Goal: Task Accomplishment & Management: Manage account settings

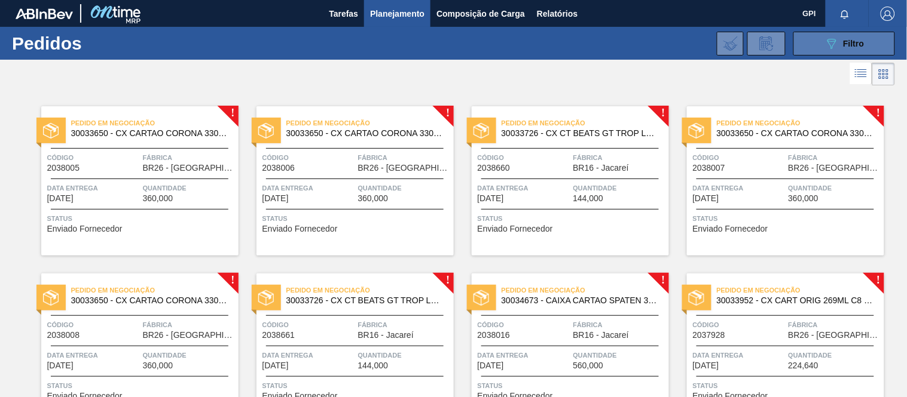
click at [846, 39] on span "Filtro" at bounding box center [853, 44] width 21 height 10
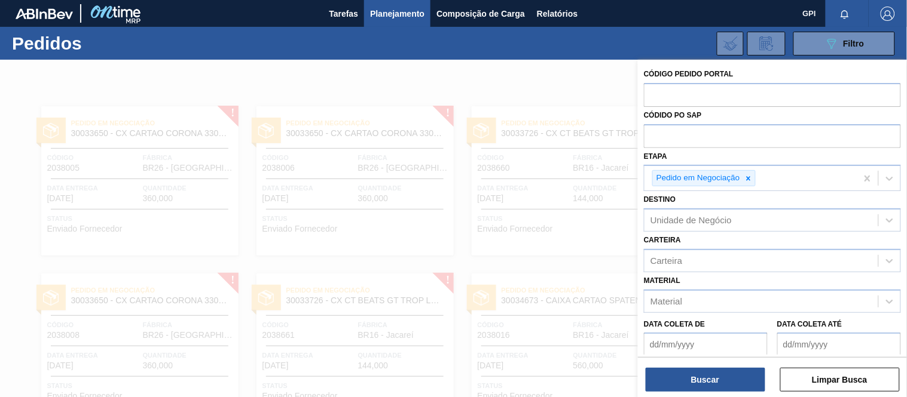
click at [607, 267] on div at bounding box center [453, 258] width 907 height 397
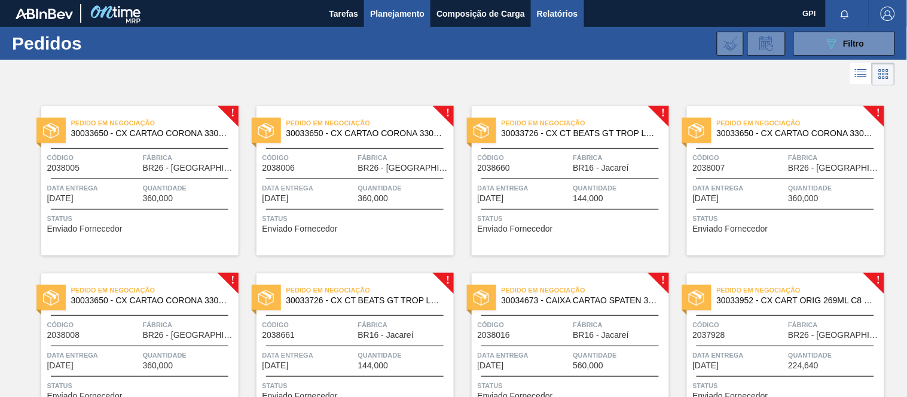
click at [547, 14] on span "Relatórios" at bounding box center [557, 14] width 41 height 14
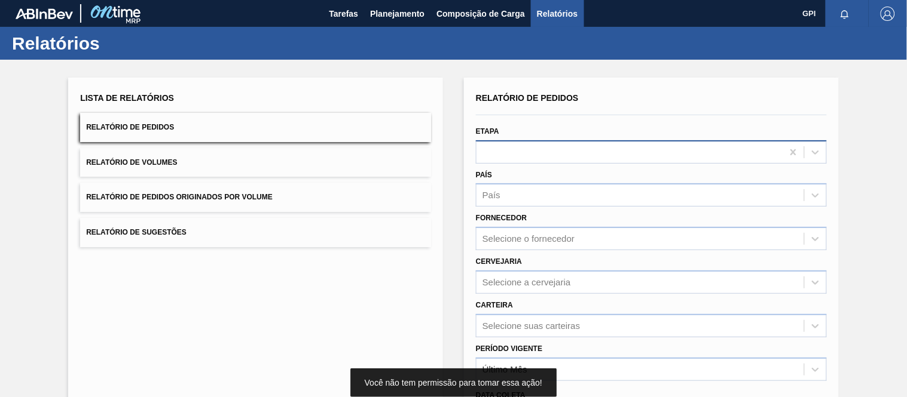
click at [530, 144] on div at bounding box center [629, 151] width 306 height 17
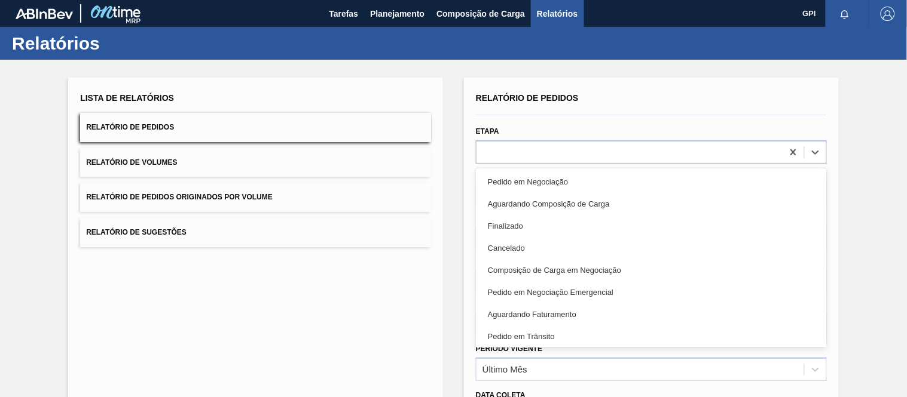
drag, startPoint x: 530, startPoint y: 179, endPoint x: 530, endPoint y: 168, distance: 11.4
click at [530, 178] on div "Pedido em Negociação" at bounding box center [651, 182] width 351 height 22
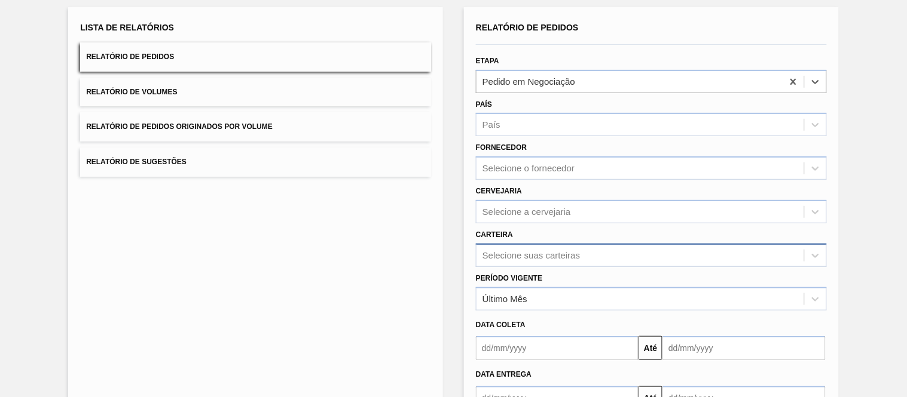
scroll to position [152, 0]
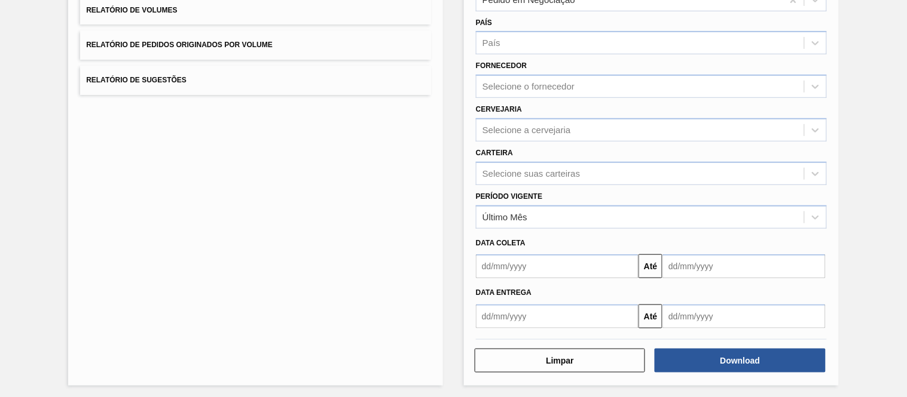
click at [726, 374] on div "Relatório de Pedidos Etapa Pedido em Negociação País País Fornecedor Selecione …" at bounding box center [651, 155] width 375 height 461
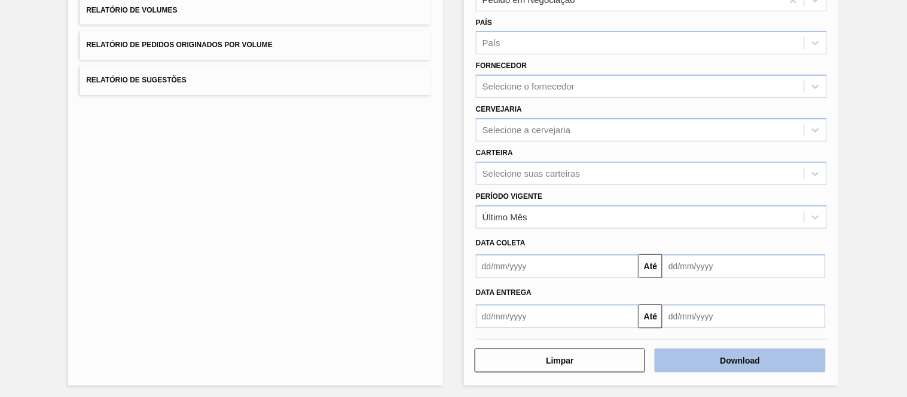
click at [726, 366] on button "Download" at bounding box center [739, 361] width 170 height 24
click at [704, 363] on button "Download" at bounding box center [739, 361] width 170 height 24
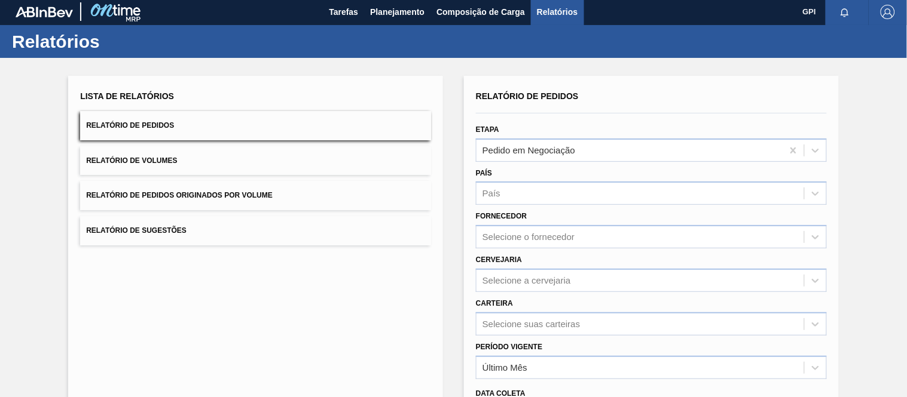
scroll to position [0, 0]
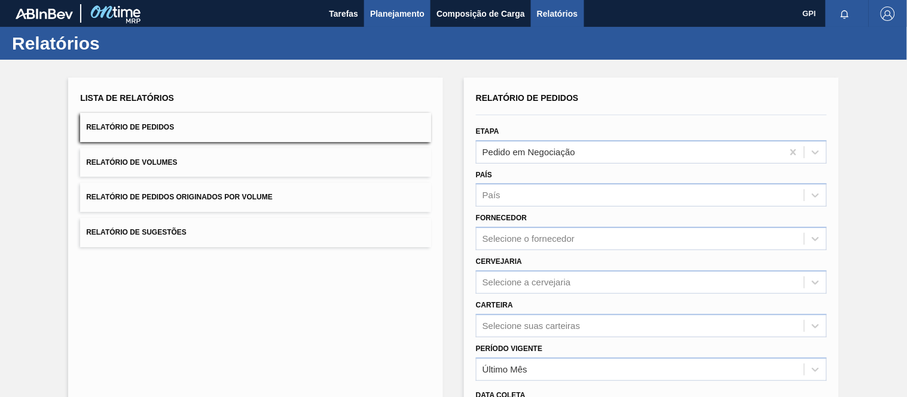
click at [374, 13] on span "Planejamento" at bounding box center [397, 14] width 54 height 14
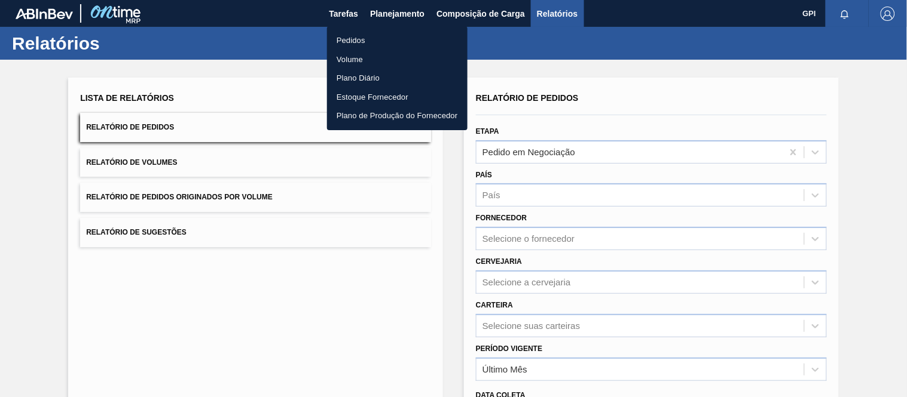
click at [360, 36] on li "Pedidos" at bounding box center [397, 40] width 140 height 19
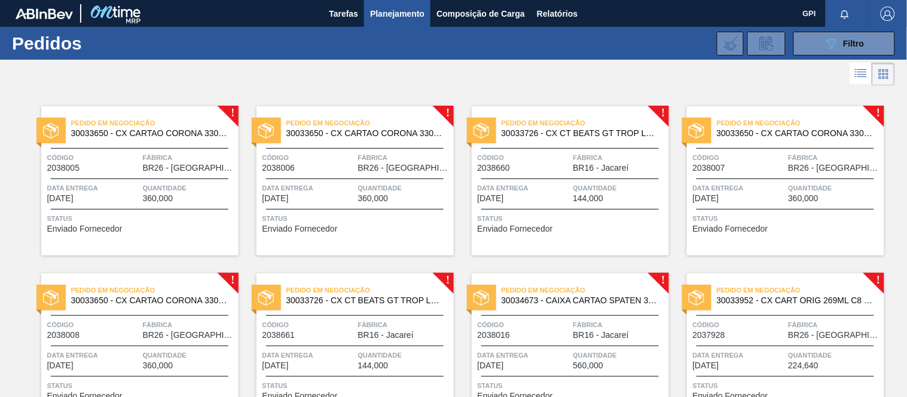
click at [825, 26] on div at bounding box center [846, 13] width 43 height 27
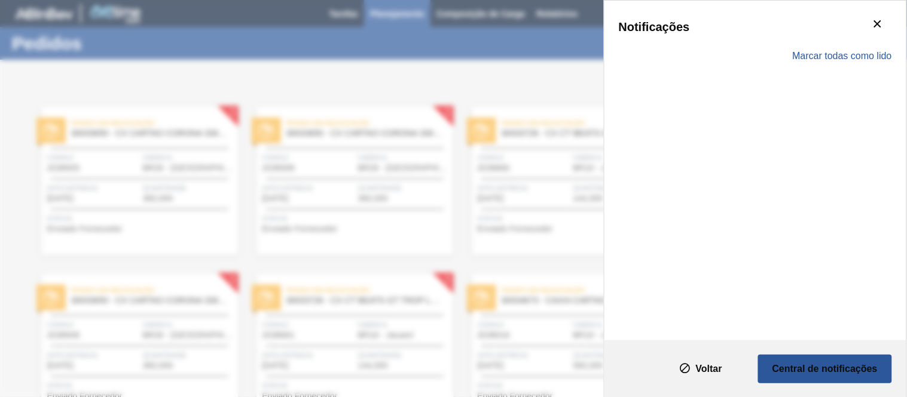
click at [825, 33] on div "Notificações" at bounding box center [755, 27] width 273 height 24
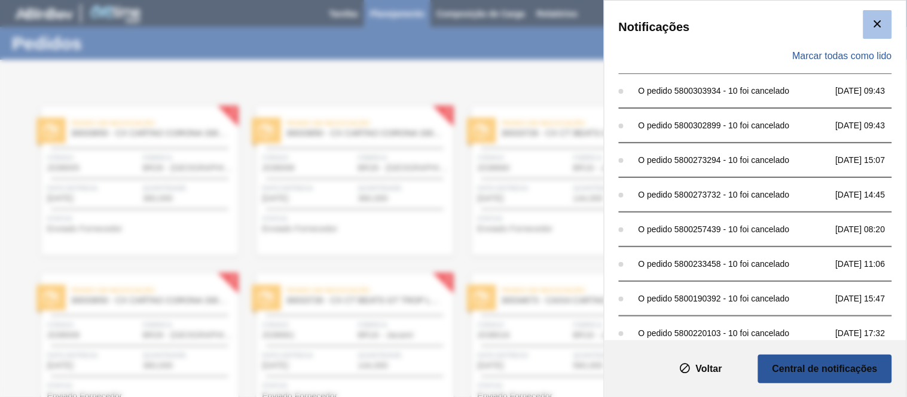
drag, startPoint x: 873, startPoint y: 13, endPoint x: 873, endPoint y: 23, distance: 9.6
click at [873, 22] on button "botão de ícone" at bounding box center [877, 24] width 29 height 29
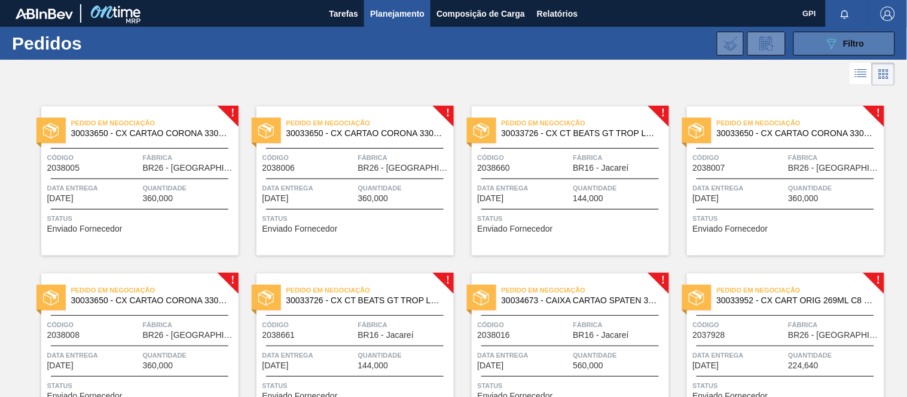
click at [819, 50] on button "089F7B8B-B2A5-4AFE-B5C0-19BA573D28AC Filtro" at bounding box center [844, 44] width 102 height 24
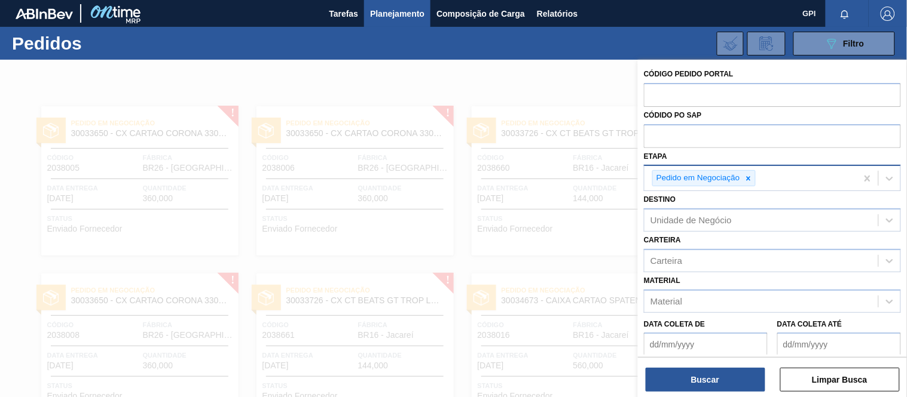
click at [741, 180] on div "Pedido em Negociação" at bounding box center [697, 178] width 89 height 15
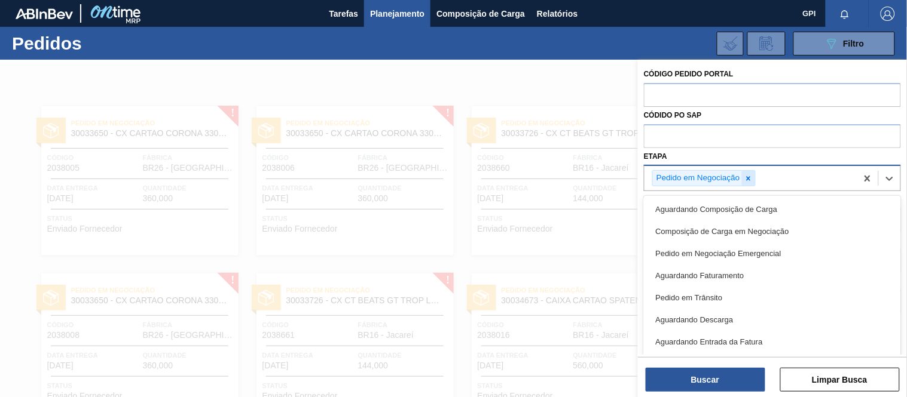
click at [748, 179] on icon at bounding box center [748, 179] width 8 height 8
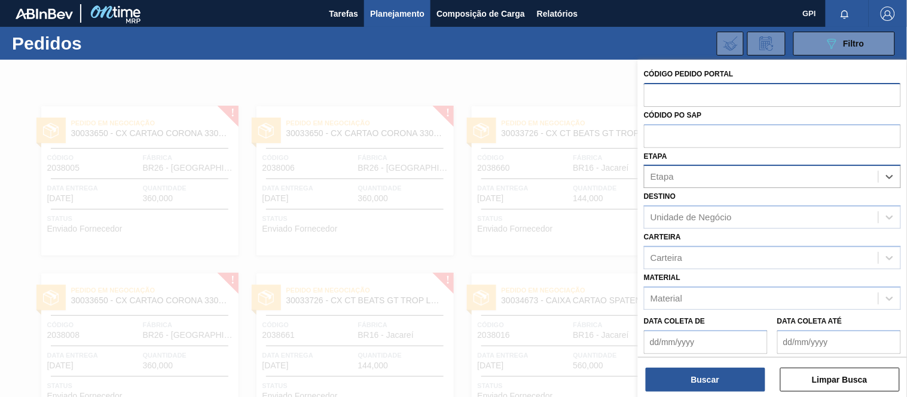
click at [724, 96] on input "text" at bounding box center [772, 94] width 257 height 23
paste input "text"
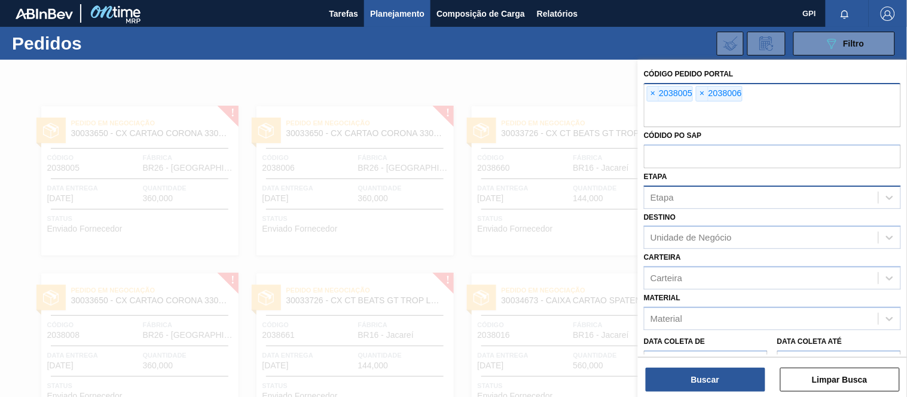
click at [763, 106] on input "text" at bounding box center [772, 116] width 257 height 23
paste input "text"
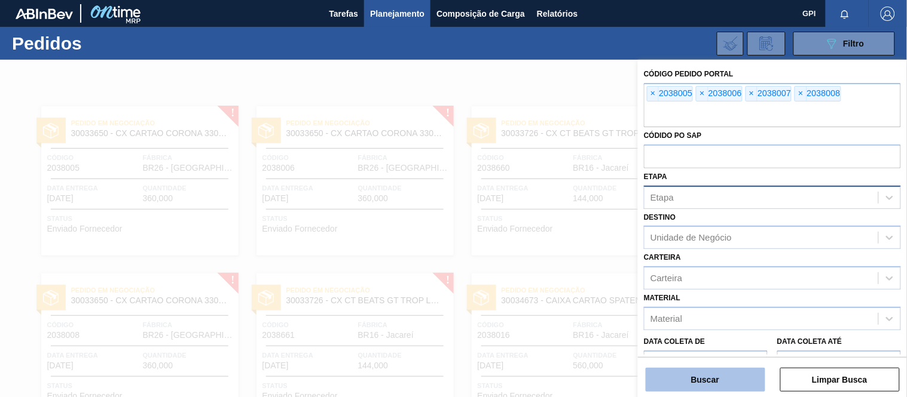
click at [706, 374] on button "Buscar" at bounding box center [705, 380] width 120 height 24
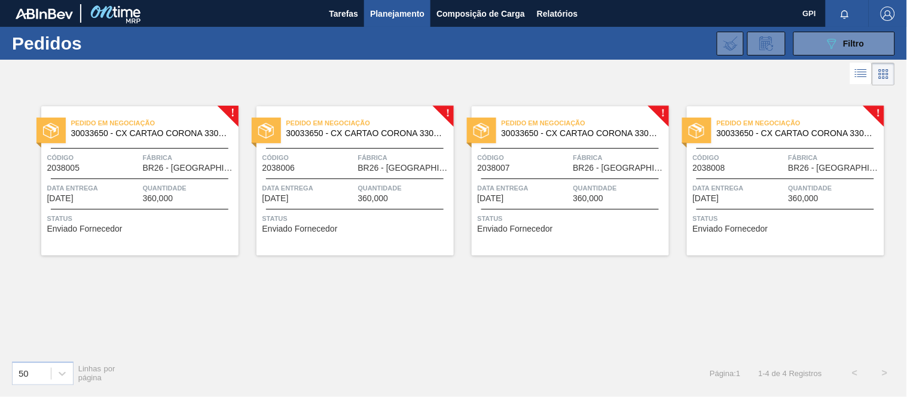
click at [170, 191] on span "Quantidade" at bounding box center [189, 188] width 93 height 12
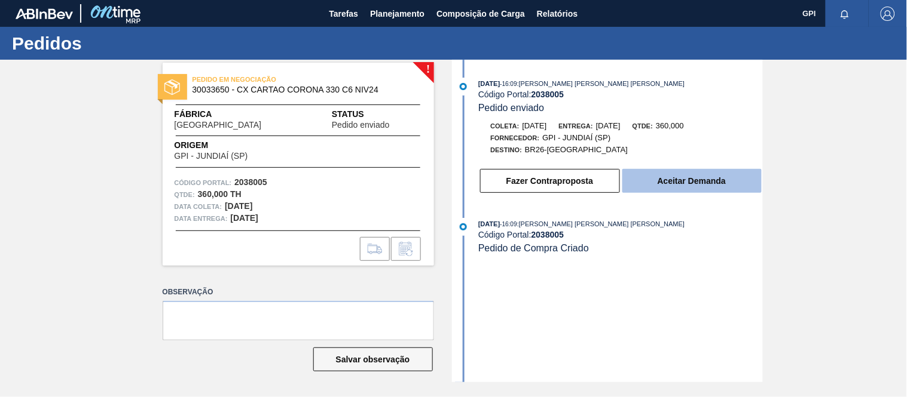
click at [689, 182] on button "Aceitar Demanda" at bounding box center [691, 181] width 139 height 24
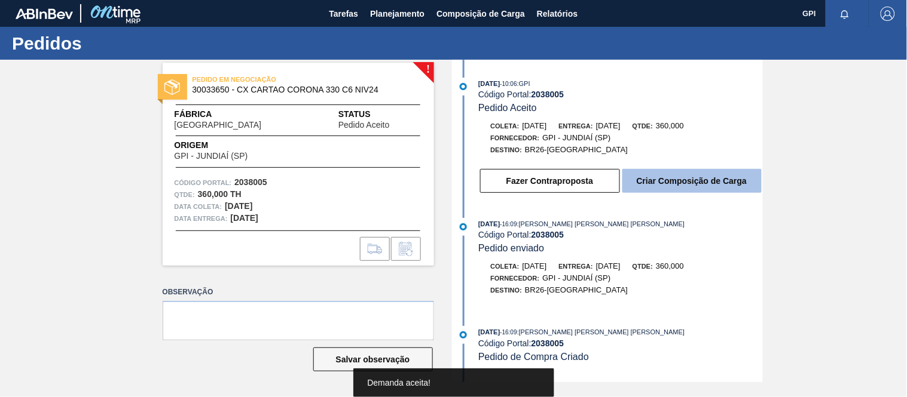
click at [680, 189] on button "Criar Composição de Carga" at bounding box center [691, 181] width 139 height 24
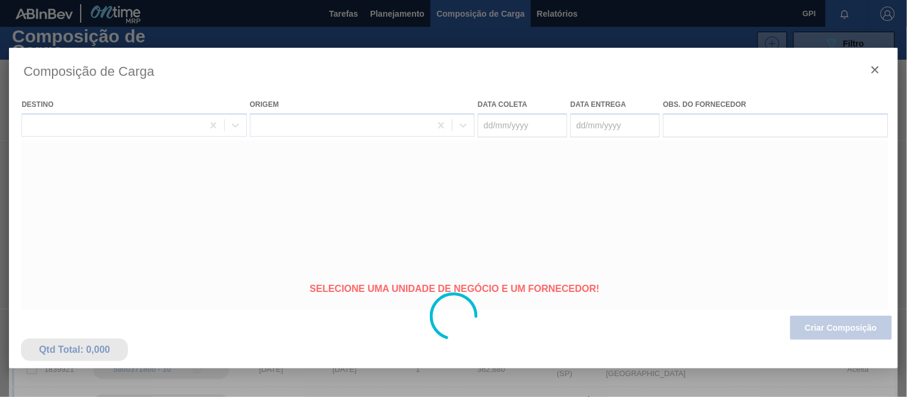
type coleta "14/10/2025"
type entrega "15/10/2025"
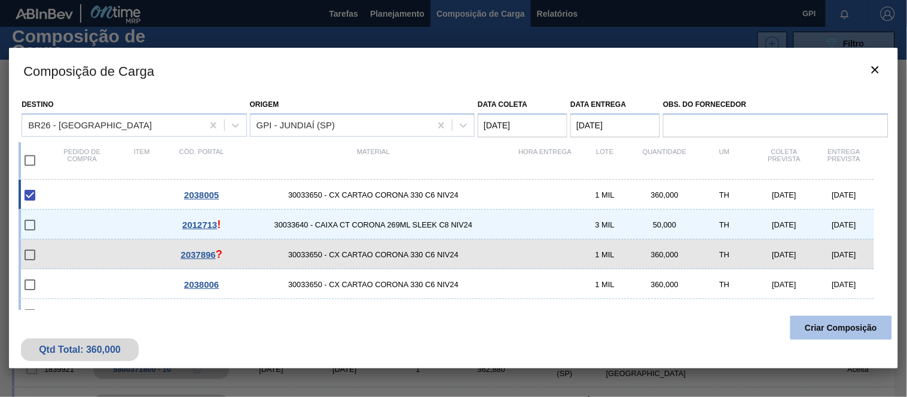
click at [831, 328] on button "Criar Composição" at bounding box center [841, 328] width 102 height 24
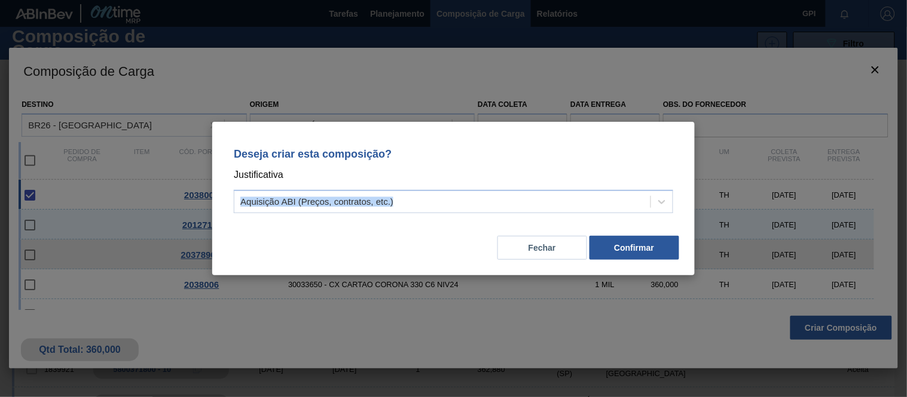
drag, startPoint x: 561, startPoint y: 180, endPoint x: 568, endPoint y: 187, distance: 9.7
click at [567, 188] on div "Deseja criar esta composição? Justificativa Aquisição ABI (Preços, contratos, e…" at bounding box center [454, 178] width 454 height 84
click at [564, 188] on div "Deseja criar esta composição? Justificativa Aquisição ABI (Preços, contratos, e…" at bounding box center [454, 178] width 454 height 84
click at [494, 186] on div "Deseja criar esta composição? Justificativa Aquisição ABI (Preços, contratos, e…" at bounding box center [454, 178] width 454 height 84
click at [487, 191] on div "Aquisição ABI (Preços, contratos, etc.)" at bounding box center [453, 201] width 439 height 23
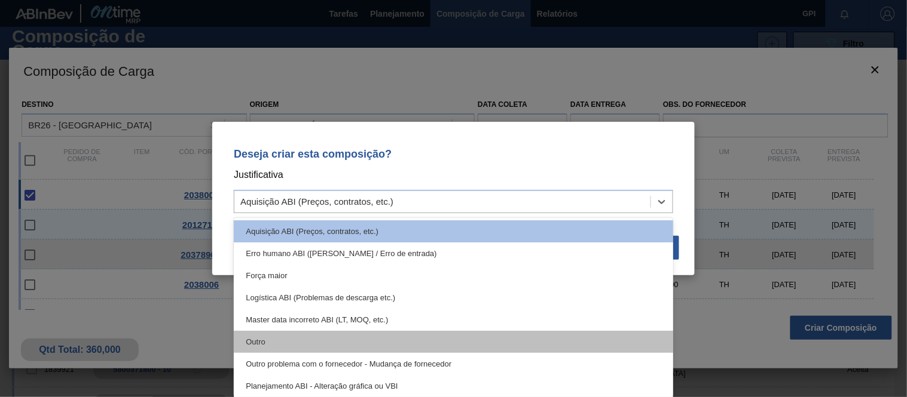
click at [380, 339] on div "Outro" at bounding box center [453, 342] width 439 height 22
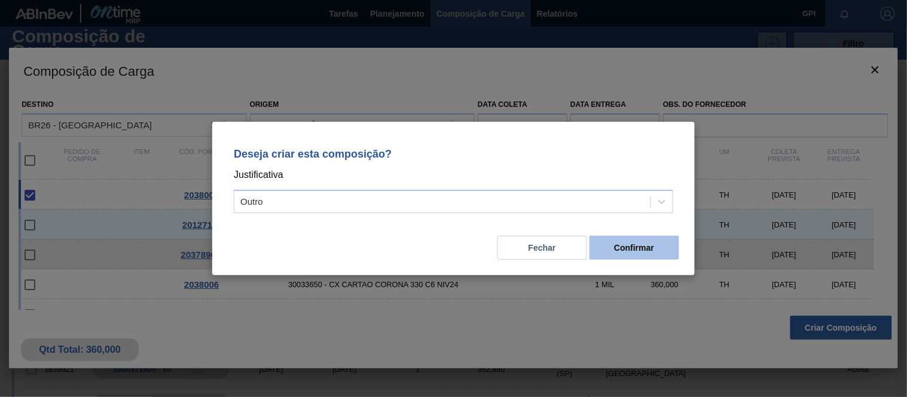
click at [616, 246] on button "Confirmar" at bounding box center [634, 248] width 90 height 24
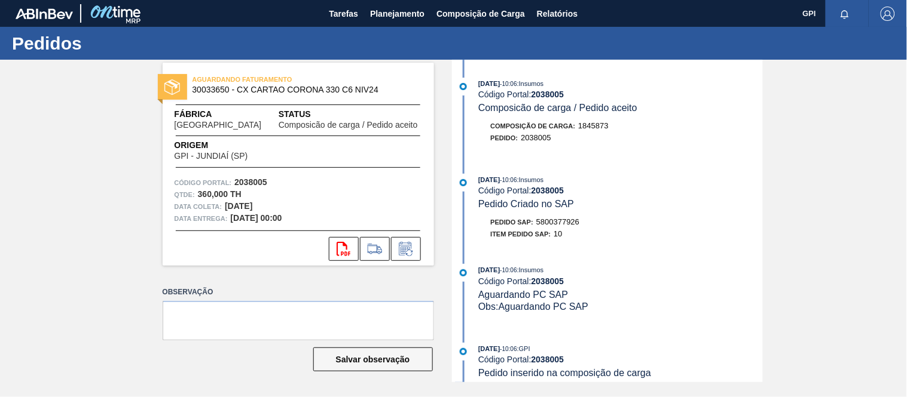
click at [262, 180] on strong "2038005" at bounding box center [250, 183] width 33 height 10
drag, startPoint x: 262, startPoint y: 180, endPoint x: 272, endPoint y: 182, distance: 10.3
click at [262, 180] on strong "2038005" at bounding box center [250, 183] width 33 height 10
copy strong "2038005"
click at [355, 252] on button "svg{fill:#ff0000}" at bounding box center [344, 249] width 30 height 24
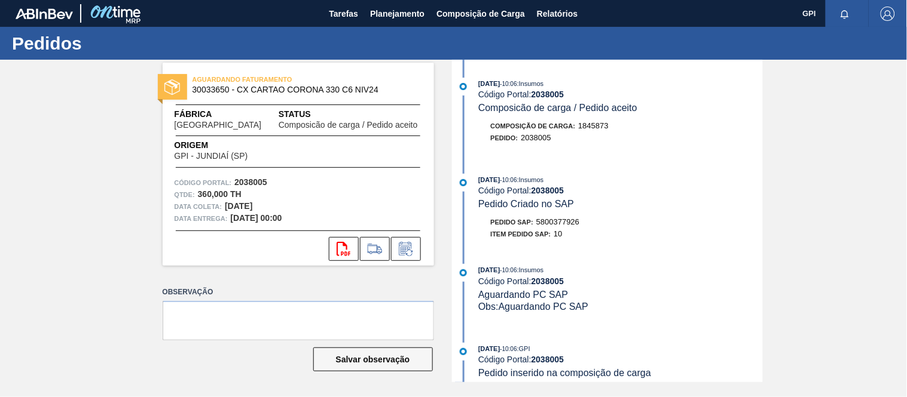
click at [296, 287] on label "Observação" at bounding box center [298, 292] width 271 height 17
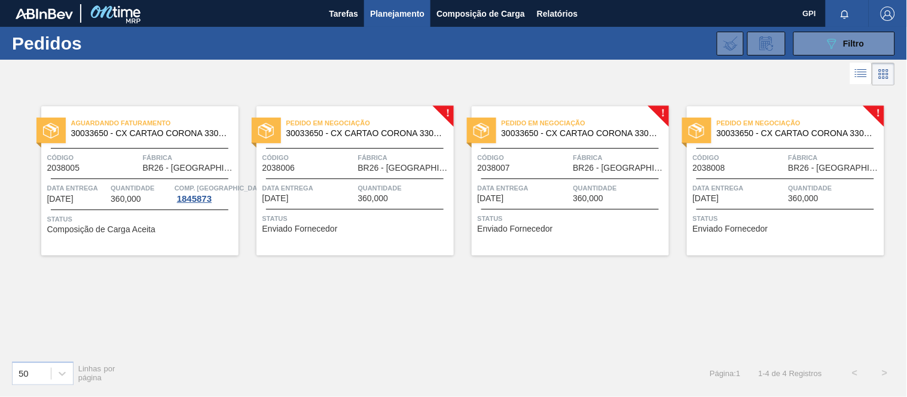
click at [323, 152] on span "Código" at bounding box center [308, 158] width 93 height 12
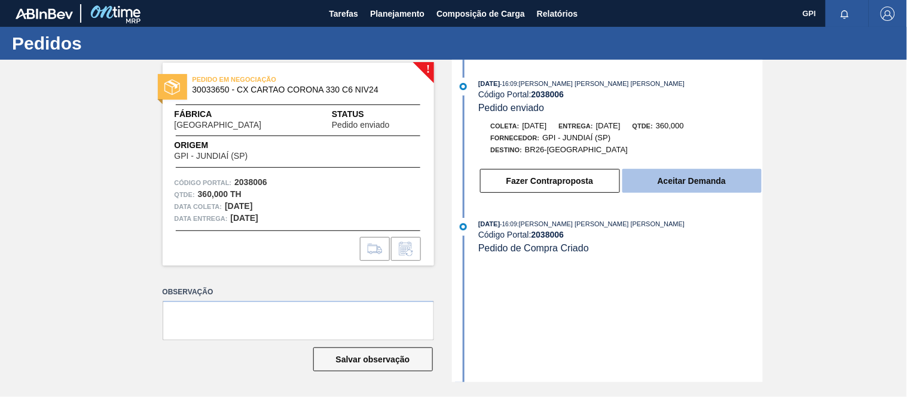
click at [641, 184] on button "Aceitar Demanda" at bounding box center [691, 181] width 139 height 24
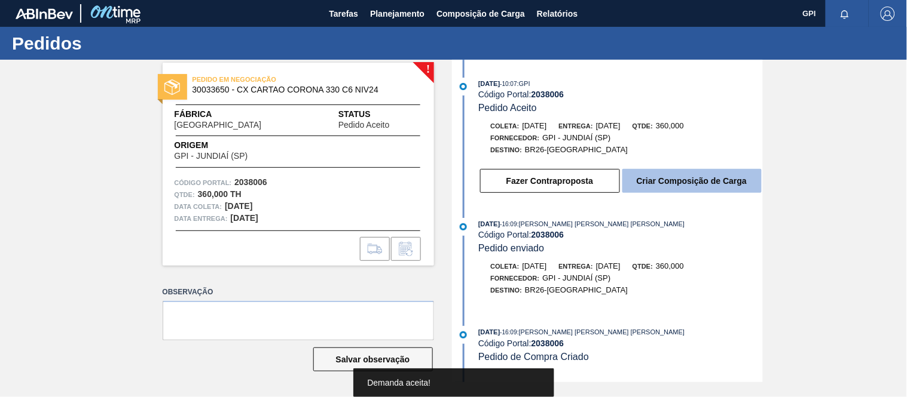
click at [647, 184] on button "Criar Composição de Carga" at bounding box center [691, 181] width 139 height 24
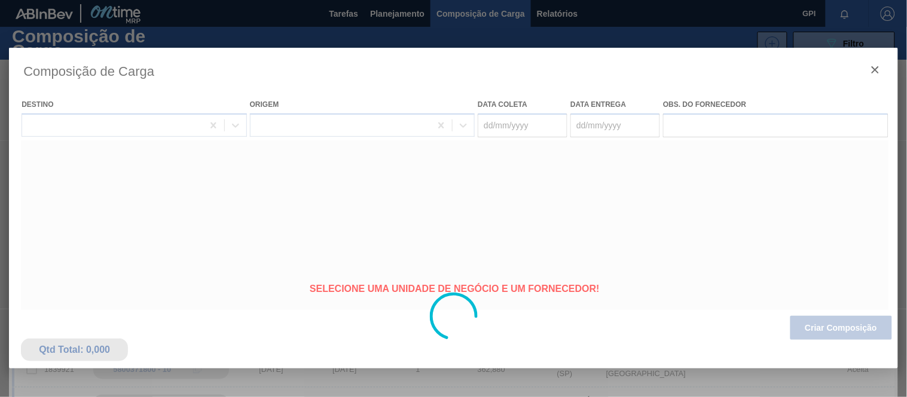
type coleta "16/10/2025"
type entrega "17/10/2025"
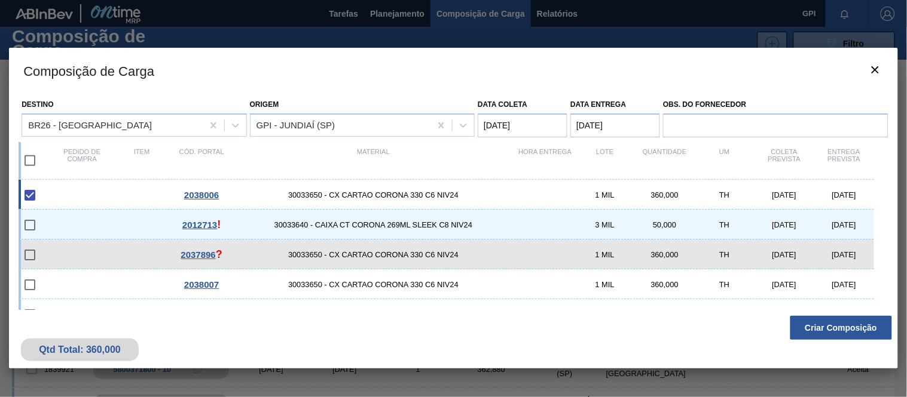
click at [804, 328] on button "Criar Composição" at bounding box center [841, 328] width 102 height 24
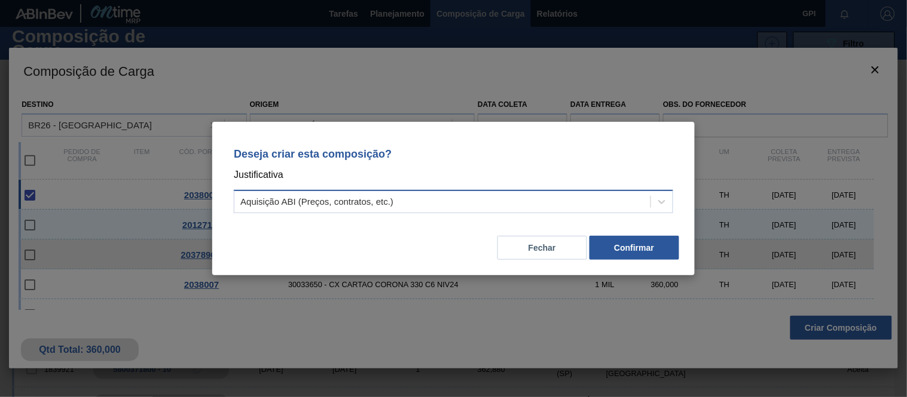
click at [547, 201] on div "Aquisição ABI (Preços, contratos, etc.)" at bounding box center [442, 202] width 416 height 17
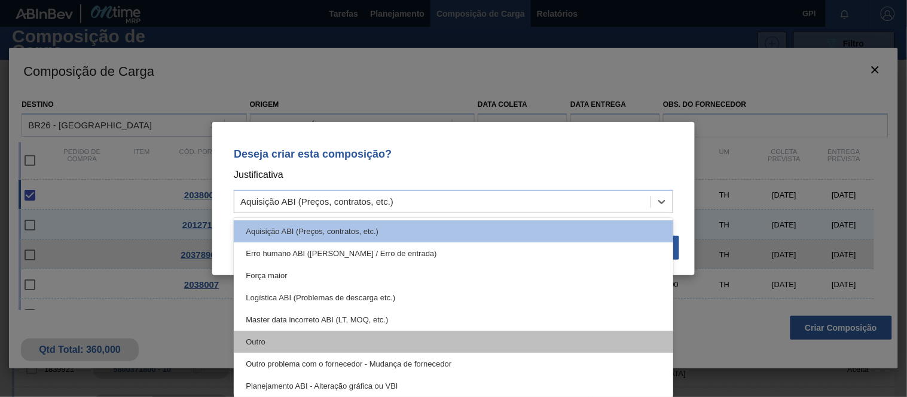
click at [374, 336] on div "Outro" at bounding box center [453, 342] width 439 height 22
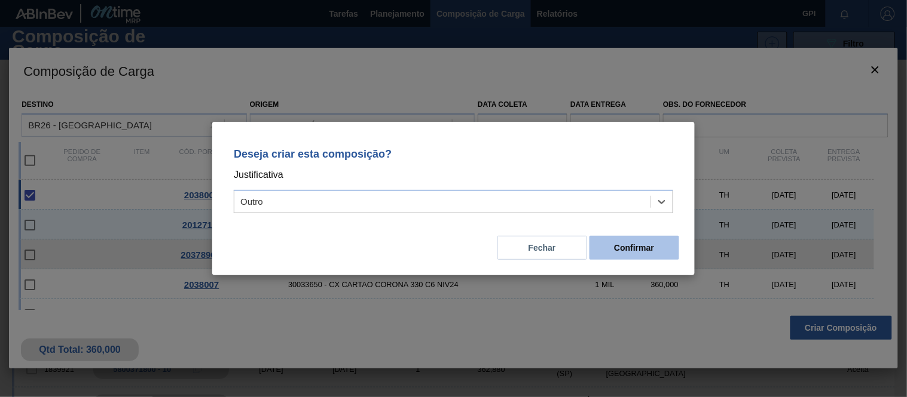
click at [632, 240] on button "Confirmar" at bounding box center [634, 248] width 90 height 24
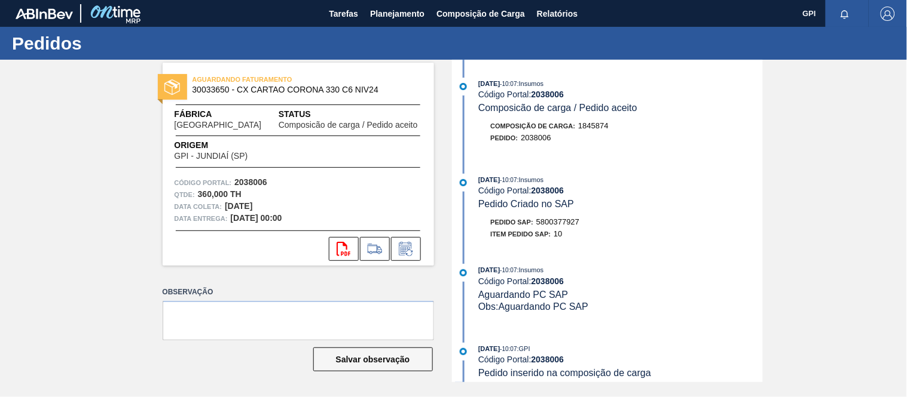
click at [562, 224] on span "5800377927" at bounding box center [557, 222] width 43 height 9
drag, startPoint x: 562, startPoint y: 224, endPoint x: 582, endPoint y: 211, distance: 23.7
click at [562, 224] on span "5800377927" at bounding box center [557, 222] width 43 height 9
copy span "5800377927"
drag, startPoint x: 498, startPoint y: 151, endPoint x: 455, endPoint y: 148, distance: 42.6
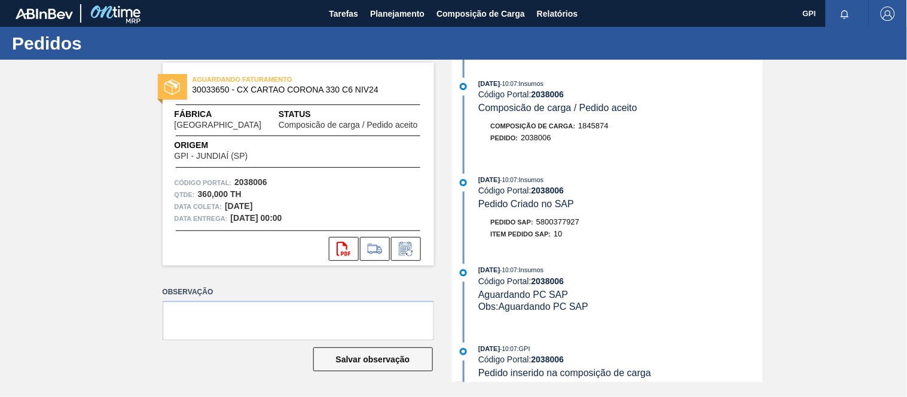
click at [498, 150] on div "Composição de Carga : 1845874 Pedido : 2038006" at bounding box center [609, 135] width 308 height 30
click at [244, 178] on strong "2038006" at bounding box center [250, 183] width 33 height 10
copy strong "2038006"
click at [345, 244] on icon at bounding box center [343, 249] width 14 height 14
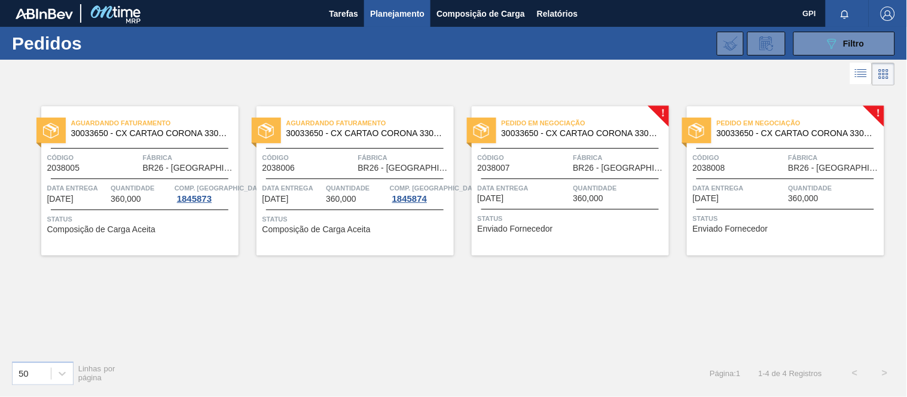
click at [133, 160] on span "Código" at bounding box center [93, 158] width 93 height 12
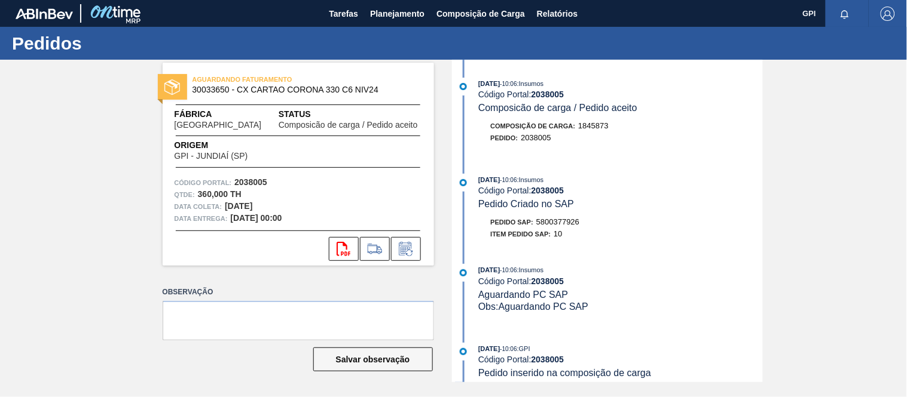
click at [562, 224] on span "5800377926" at bounding box center [557, 222] width 43 height 9
copy span "5800377926"
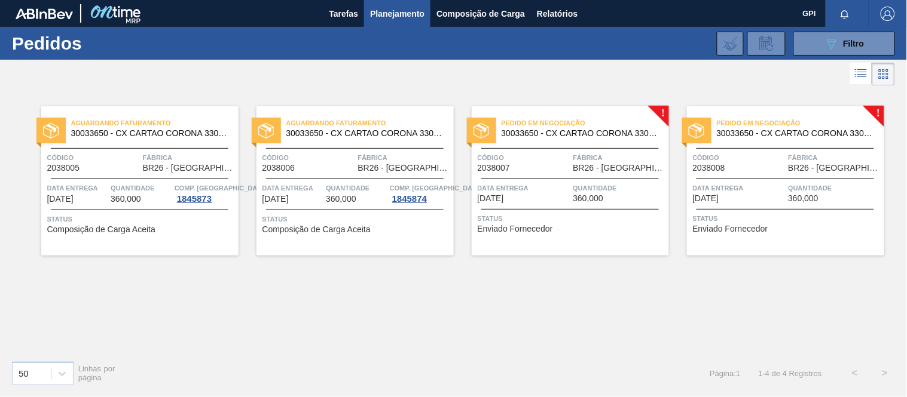
click at [494, 178] on div "Pedido em Negociação 30033650 - CX CARTAO CORONA 330 C6 NIV24 Código 2038007 Fá…" at bounding box center [570, 180] width 197 height 149
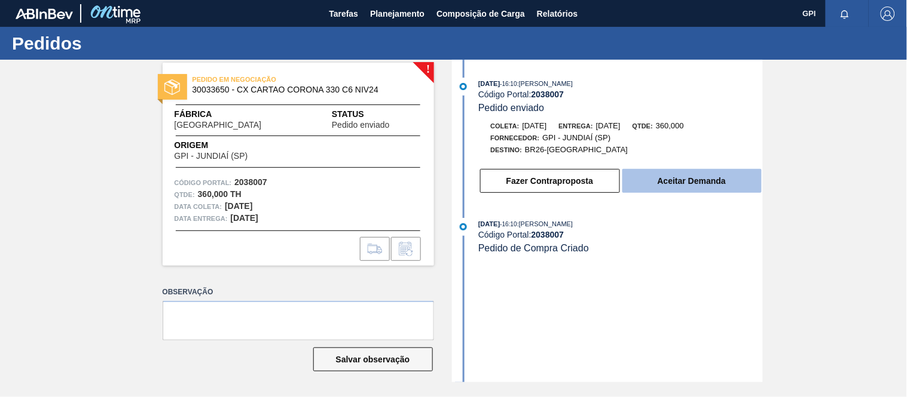
click at [700, 176] on button "Aceitar Demanda" at bounding box center [691, 181] width 139 height 24
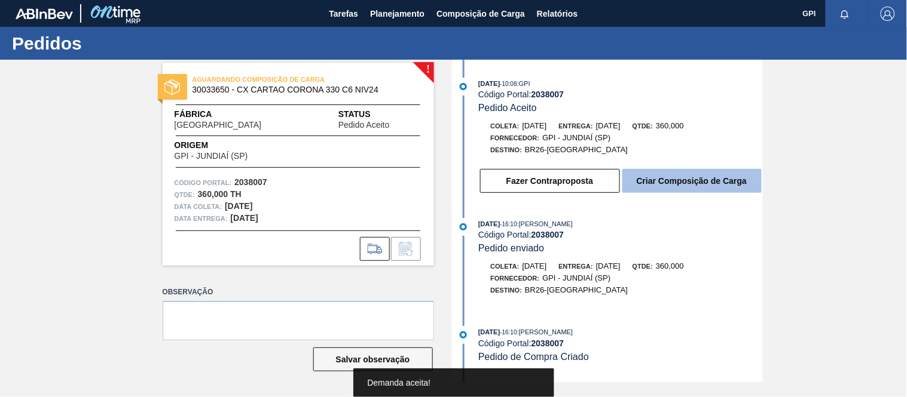
click at [677, 191] on button "Criar Composição de Carga" at bounding box center [691, 181] width 139 height 24
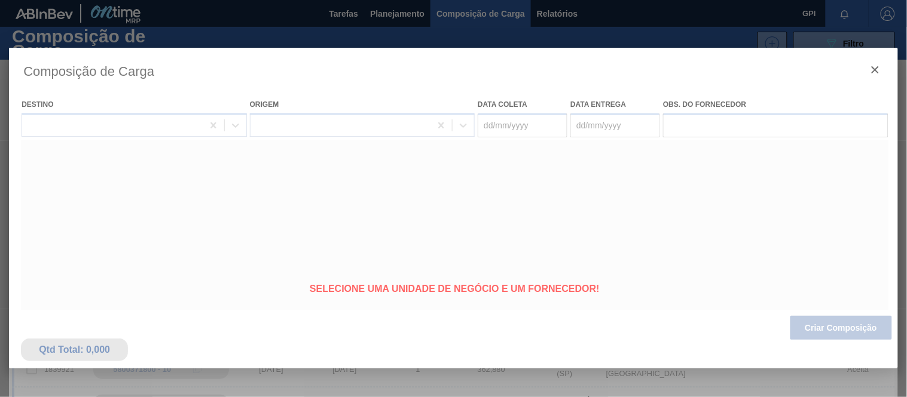
type coleta "23/10/2025"
type entrega "[DATE]"
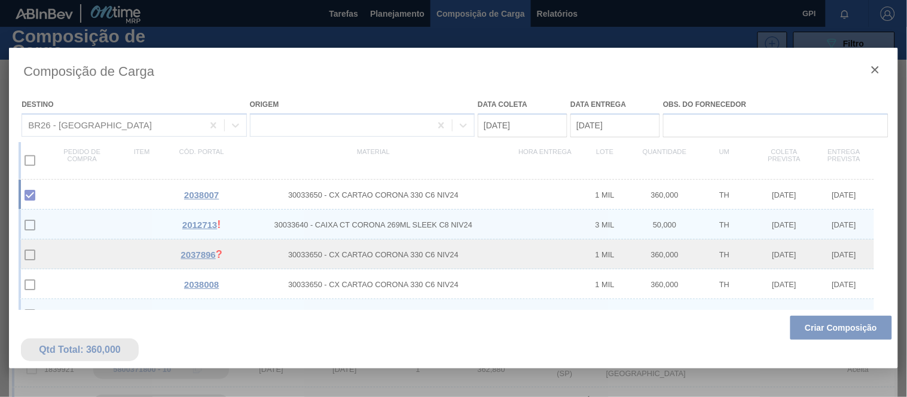
click at [819, 331] on div at bounding box center [453, 317] width 889 height 538
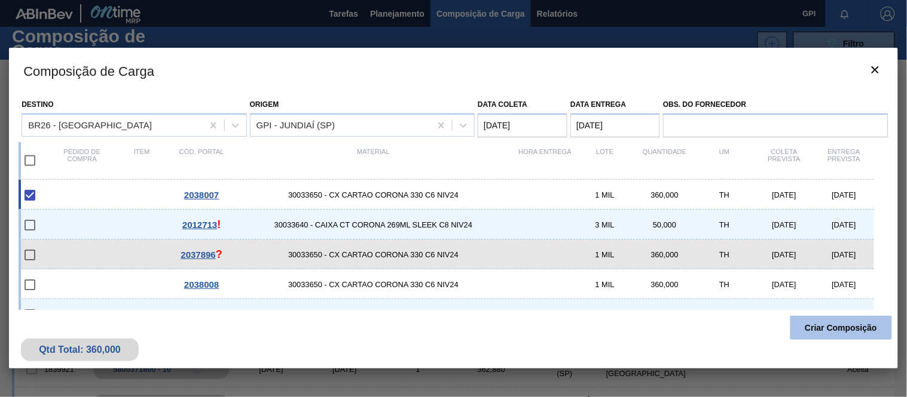
click at [808, 326] on button "Criar Composição" at bounding box center [841, 328] width 102 height 24
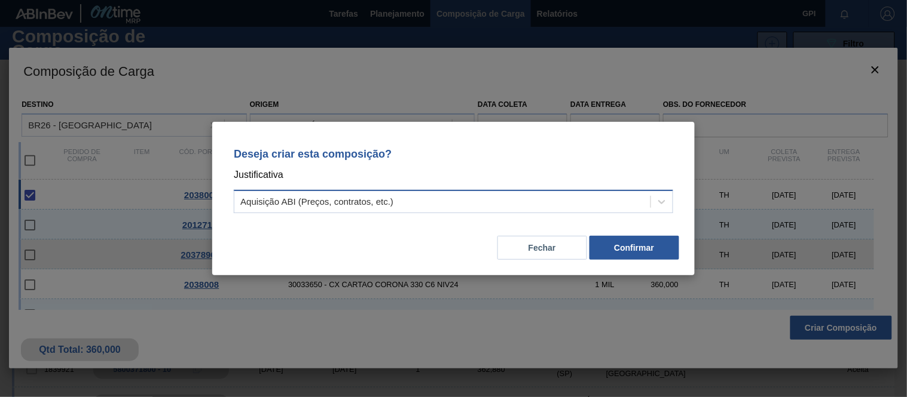
click at [595, 204] on div "Aquisição ABI (Preços, contratos, etc.)" at bounding box center [442, 202] width 416 height 17
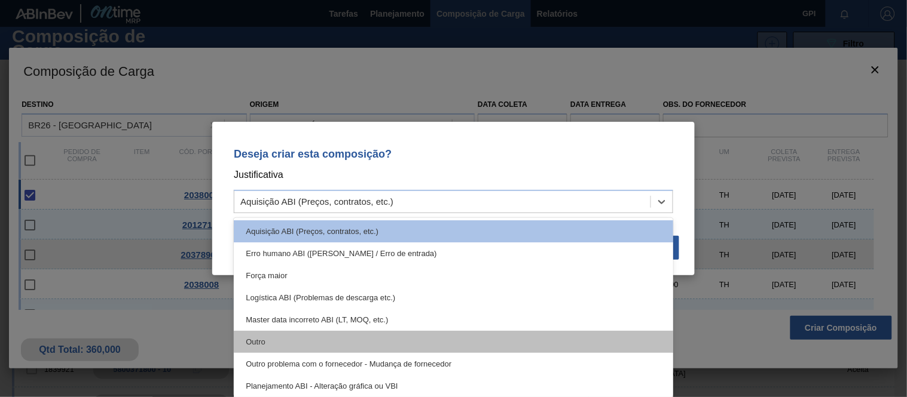
click at [378, 332] on div "Outro" at bounding box center [453, 342] width 439 height 22
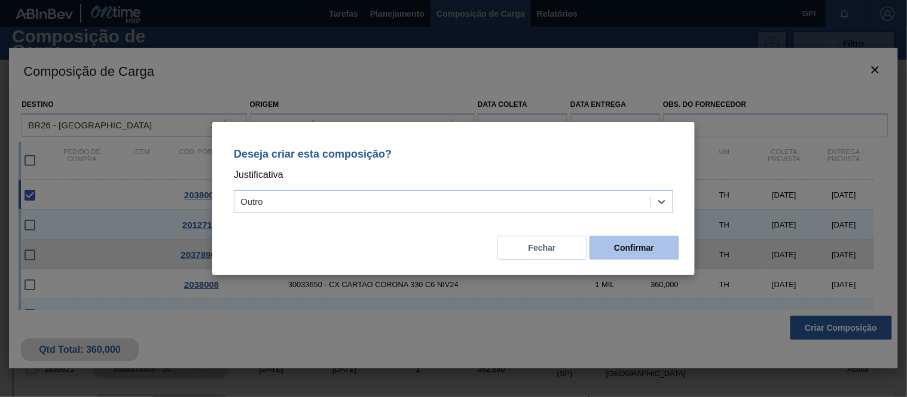
click at [610, 250] on button "Confirmar" at bounding box center [634, 248] width 90 height 24
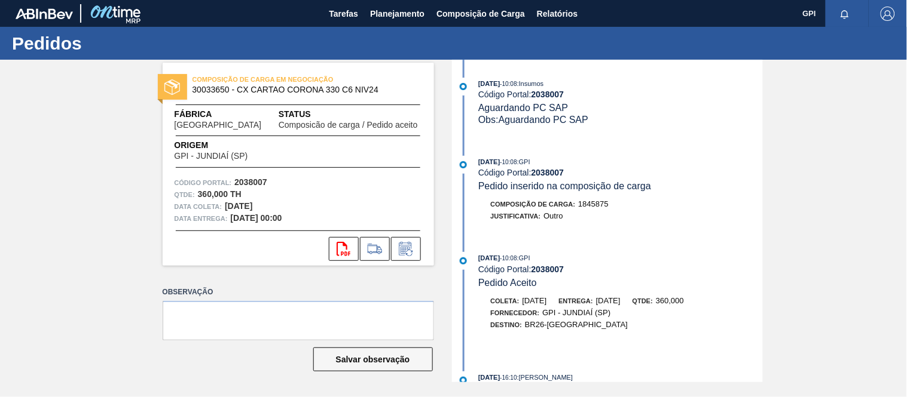
click at [253, 178] on strong "2038007" at bounding box center [250, 183] width 33 height 10
drag, startPoint x: 253, startPoint y: 178, endPoint x: 262, endPoint y: 176, distance: 8.6
click at [253, 178] on strong "2038007" at bounding box center [250, 183] width 33 height 10
copy strong "2038007"
click at [351, 258] on button "svg{fill:#ff0000}" at bounding box center [344, 249] width 30 height 24
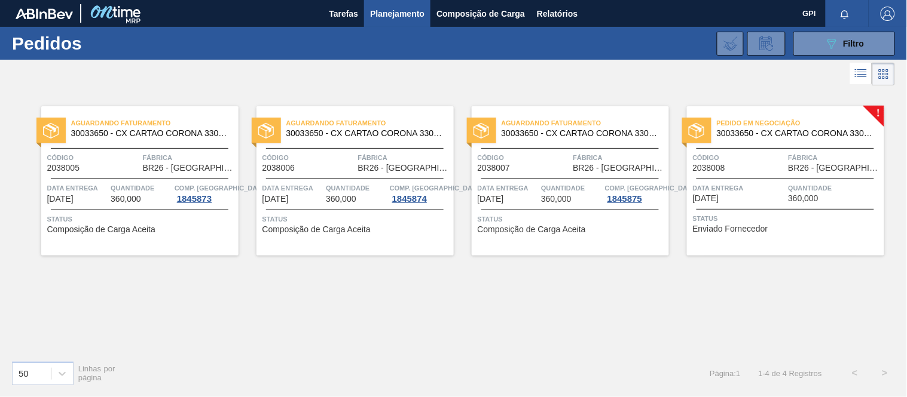
click at [341, 146] on div "Aguardando Faturamento 30033650 - CX CARTAO CORONA 330 C6 NIV24 Código 2038006 …" at bounding box center [354, 180] width 197 height 149
click at [541, 178] on div "Aguardando Faturamento 30033650 - CX CARTAO CORONA 330 C6 NIV24 Código 2038007 …" at bounding box center [570, 180] width 197 height 149
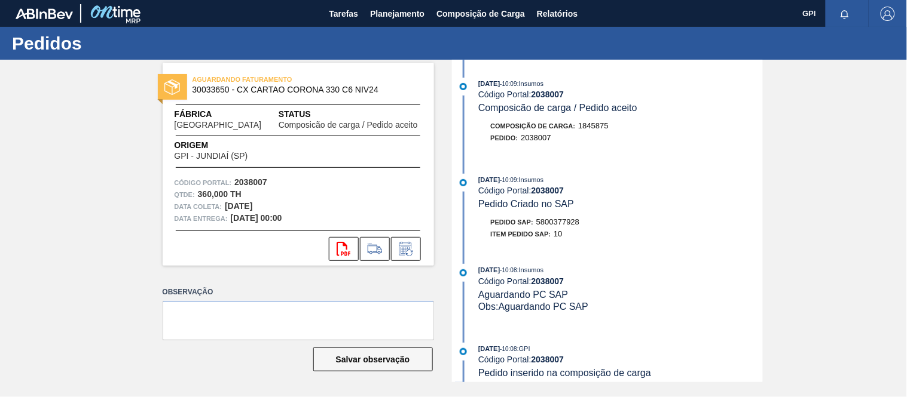
click at [259, 177] on div "Código Portal: 2038007" at bounding box center [298, 183] width 247 height 12
copy strong "2038007"
click at [331, 242] on button "svg{fill:#ff0000}" at bounding box center [344, 249] width 30 height 24
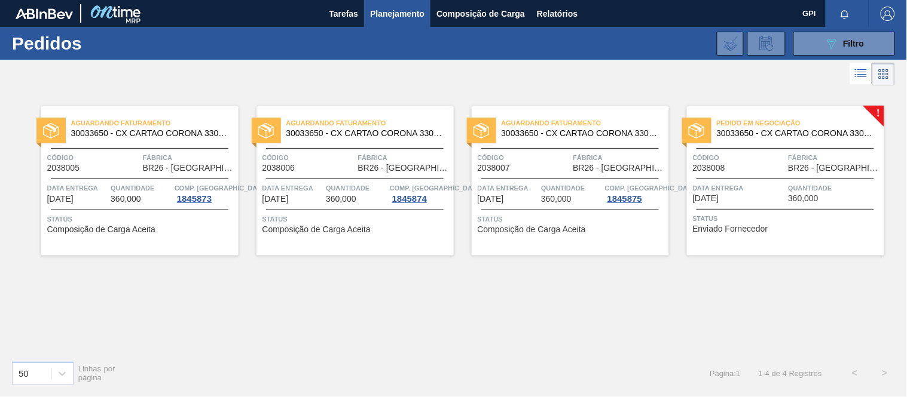
click at [735, 182] on span "Data entrega" at bounding box center [739, 188] width 93 height 12
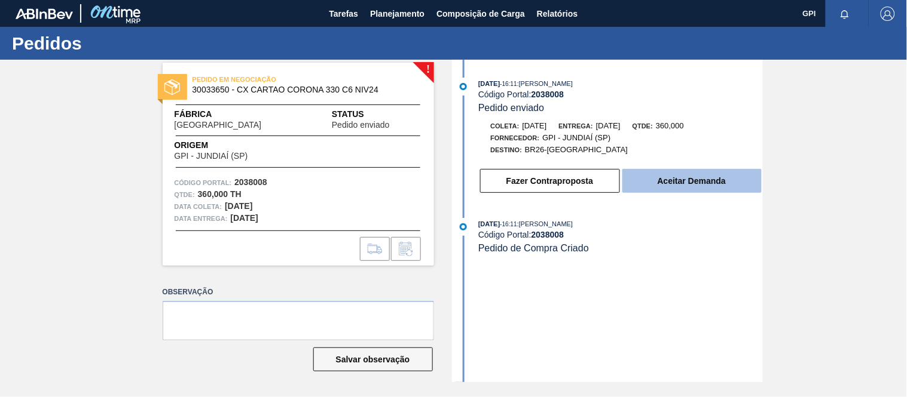
click at [724, 187] on button "Aceitar Demanda" at bounding box center [691, 181] width 139 height 24
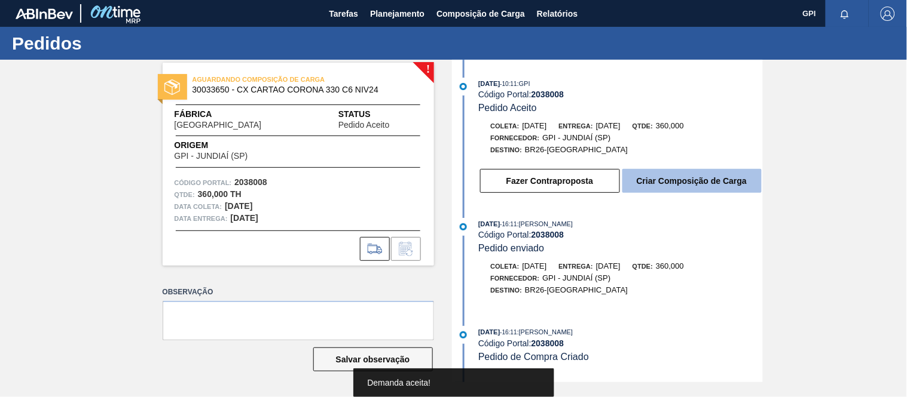
click at [666, 183] on button "Criar Composição de Carga" at bounding box center [691, 181] width 139 height 24
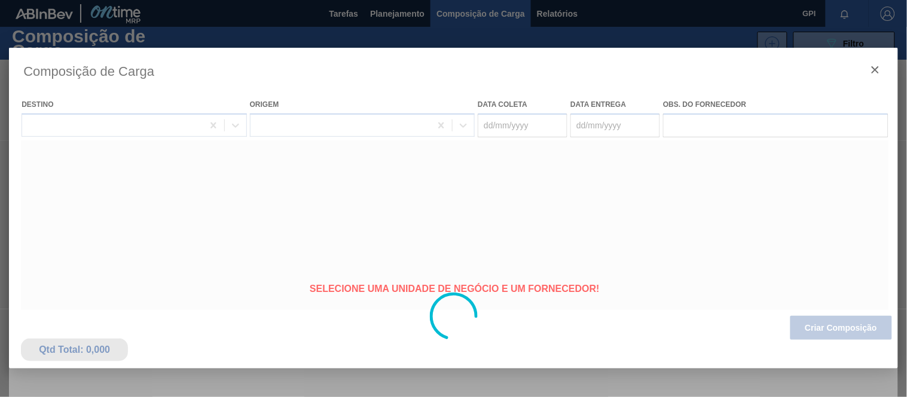
type coleta "30/10/2025"
type entrega "31/10/2025"
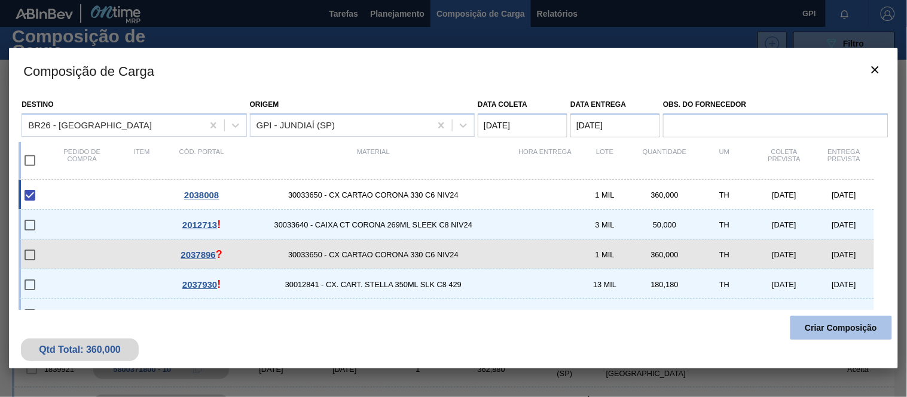
click at [798, 328] on button "Criar Composição" at bounding box center [841, 328] width 102 height 24
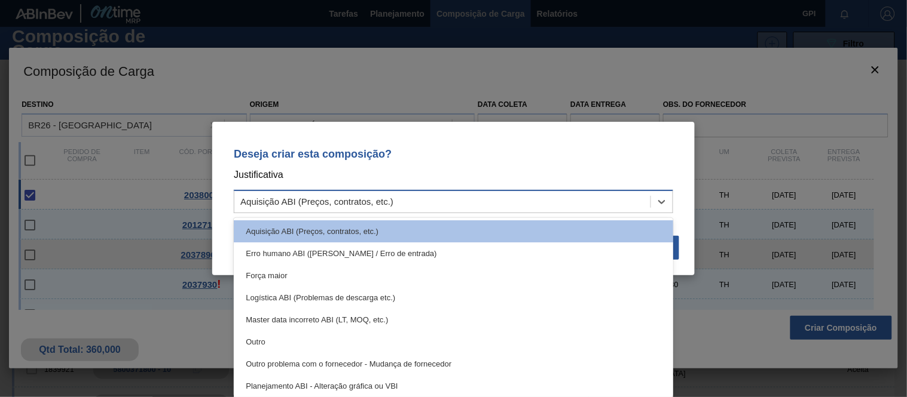
click at [550, 206] on div "Aquisição ABI (Preços, contratos, etc.)" at bounding box center [442, 202] width 416 height 17
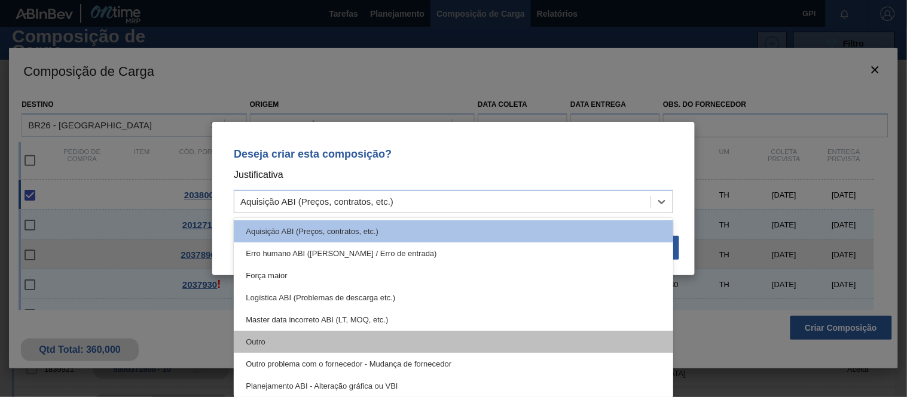
click at [325, 333] on div "Outro" at bounding box center [453, 342] width 439 height 22
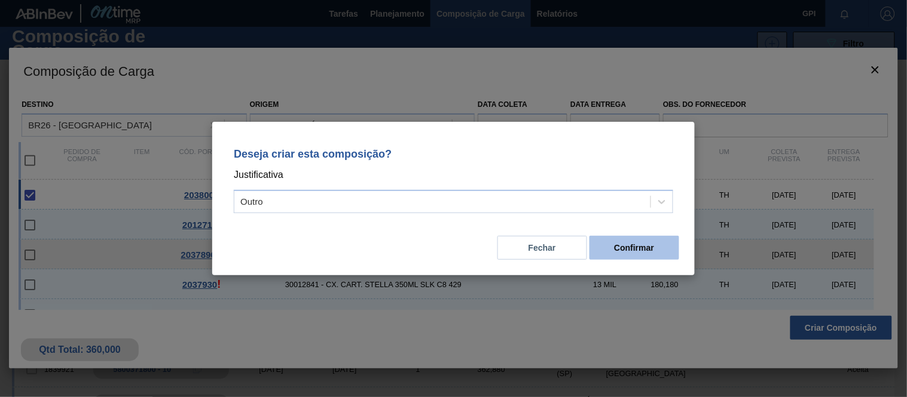
click at [610, 239] on button "Confirmar" at bounding box center [634, 248] width 90 height 24
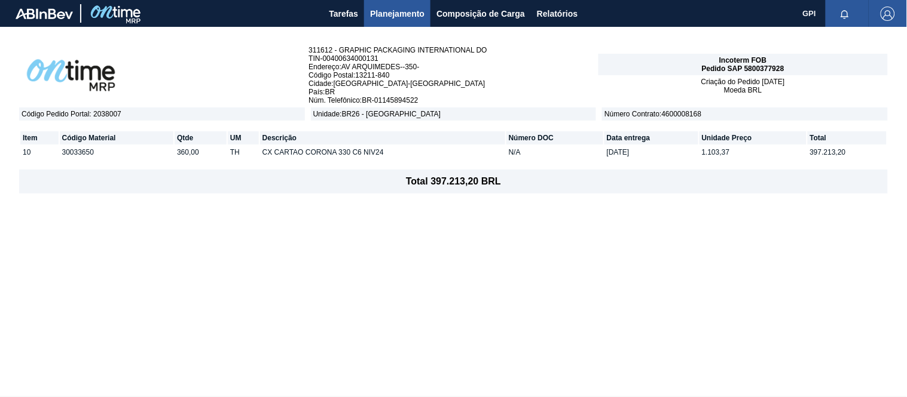
click at [763, 66] on span "Pedido SAP 5800377928" at bounding box center [743, 69] width 82 height 8
copy span "5800377928"
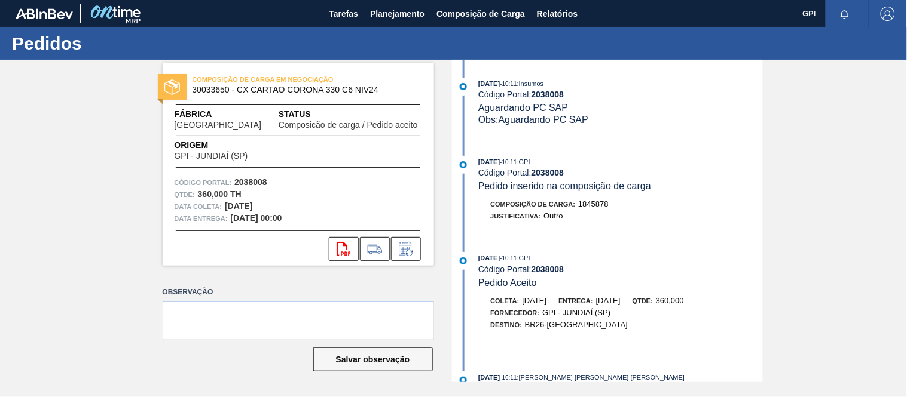
click at [261, 182] on strong "2038008" at bounding box center [250, 183] width 33 height 10
copy strong "2038008"
click at [349, 249] on icon "svg{fill:#ff0000}" at bounding box center [343, 249] width 14 height 14
click at [353, 175] on div "COMPOSIÇÃO DE CARGA EM NEGOCIAÇÃO 30033650 - CX CARTAO CORONA 330 C6 NIV24 Fábr…" at bounding box center [298, 164] width 271 height 203
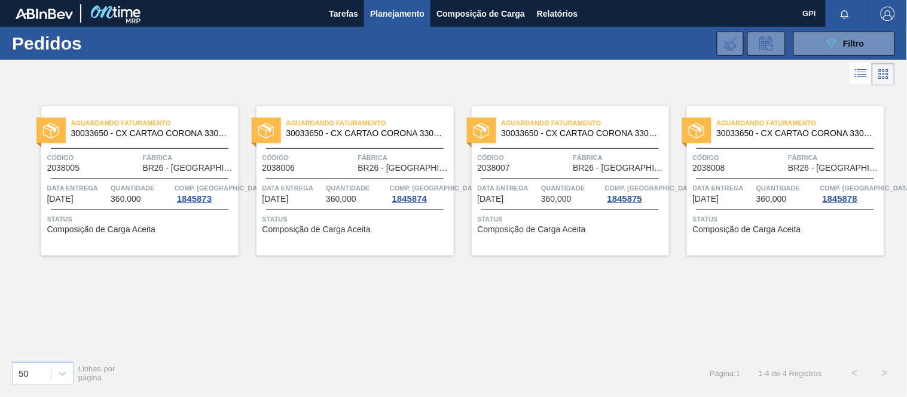
click at [554, 157] on span "Código" at bounding box center [524, 158] width 93 height 12
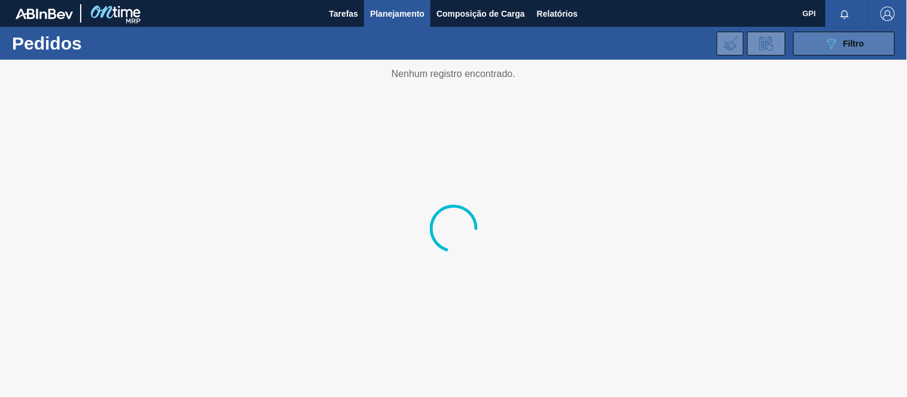
click at [817, 50] on button "089F7B8B-B2A5-4AFE-B5C0-19BA573D28AC Filtro" at bounding box center [844, 44] width 102 height 24
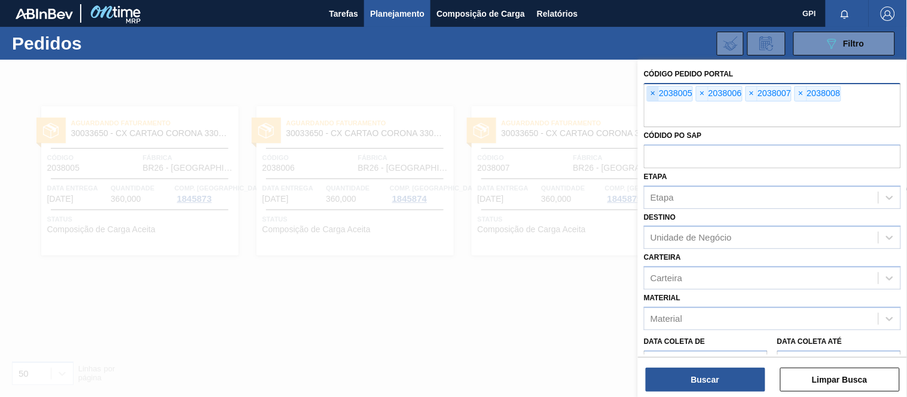
click at [653, 94] on span "×" at bounding box center [652, 94] width 11 height 14
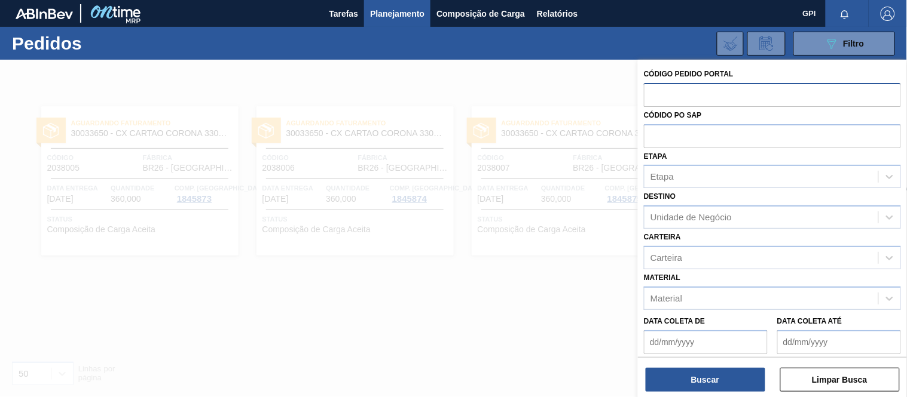
paste input "text"
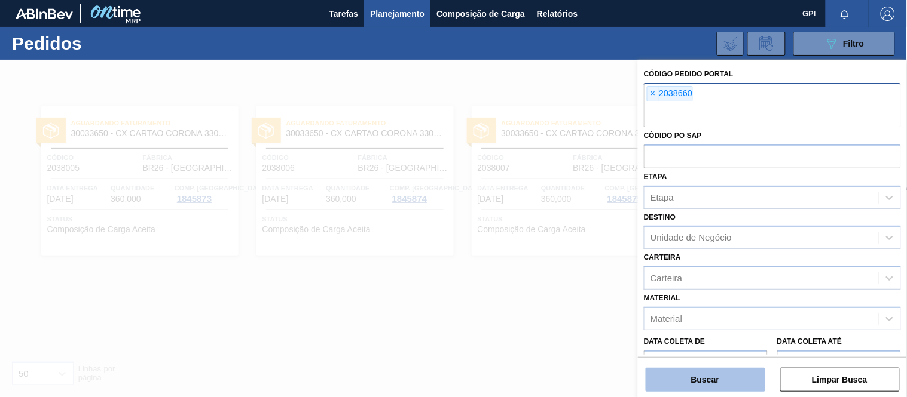
click at [694, 380] on button "Buscar" at bounding box center [705, 380] width 120 height 24
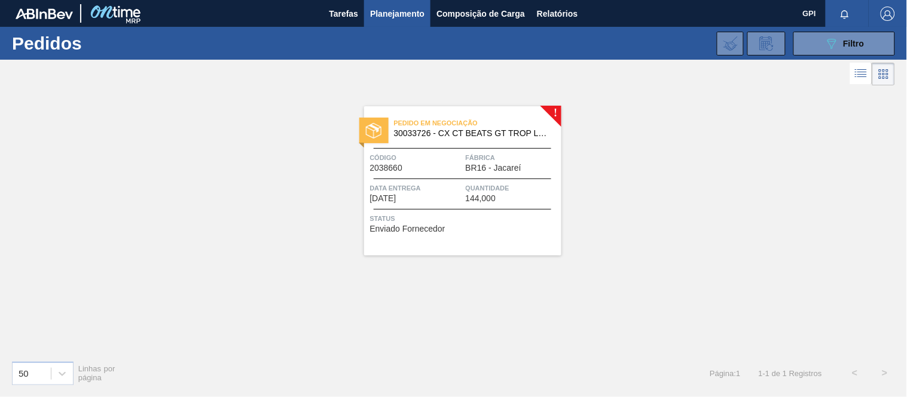
click at [428, 182] on span "Data entrega" at bounding box center [416, 188] width 93 height 12
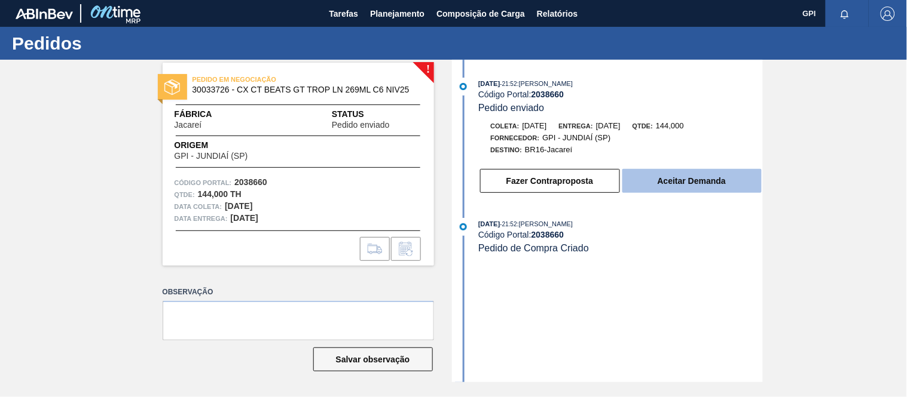
click at [694, 188] on button "Aceitar Demanda" at bounding box center [691, 181] width 139 height 24
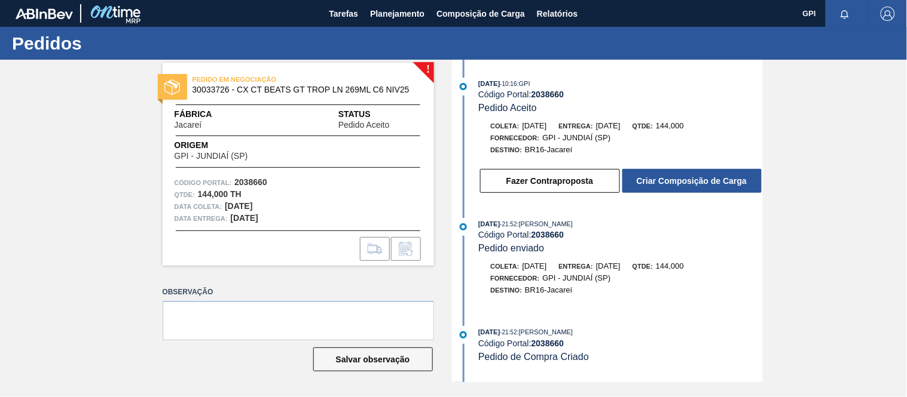
click at [225, 90] on span "30033726 - CX CT BEATS GT TROP LN 269ML C6 NIV25" at bounding box center [300, 89] width 217 height 9
copy span "30033726"
click at [212, 98] on div "PEDIDO EM NEGOCIAÇÃO 30033726 - CX CT BEATS GT TROP LN 269ML C6 NIV25" at bounding box center [298, 85] width 271 height 27
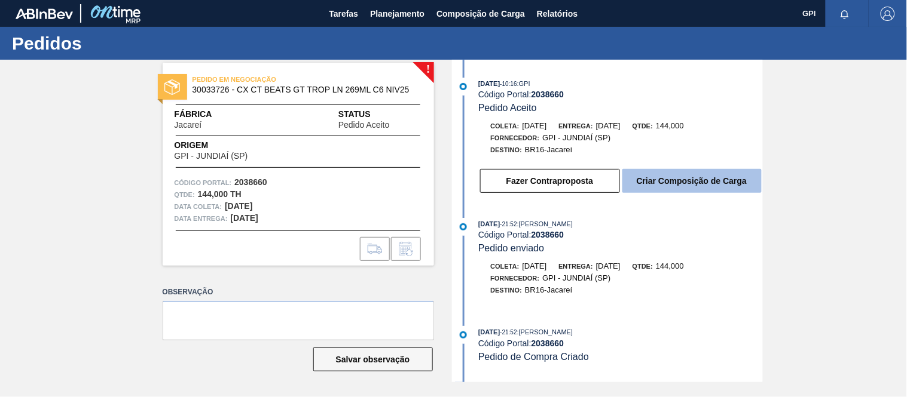
click at [683, 185] on button "Criar Composição de Carga" at bounding box center [691, 181] width 139 height 24
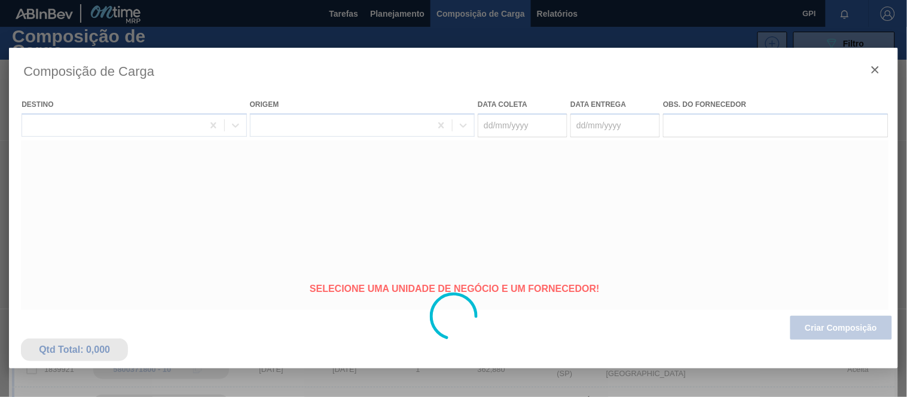
type coleta "23/10/2025"
type entrega "[DATE]"
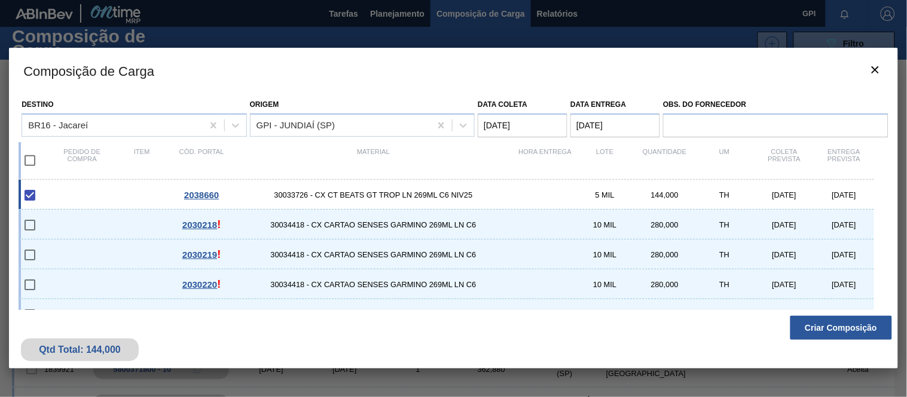
click at [803, 330] on button "Criar Composição" at bounding box center [841, 328] width 102 height 24
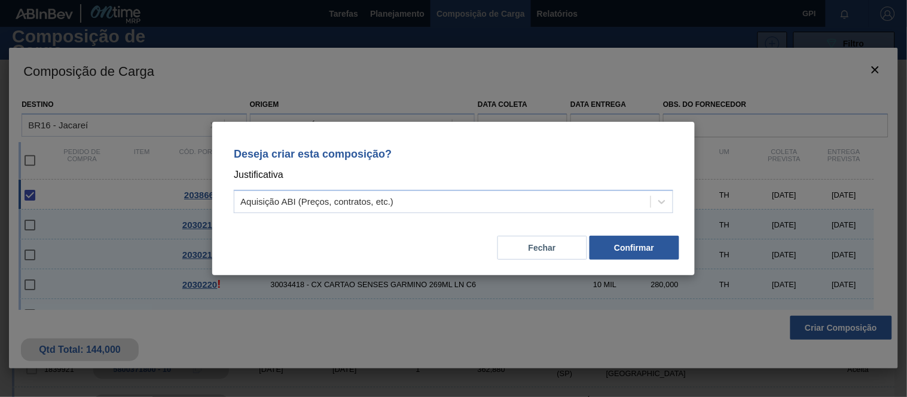
click at [489, 188] on div "Deseja criar esta composição? Justificativa Aquisição ABI (Preços, contratos, e…" at bounding box center [454, 178] width 454 height 84
click at [476, 194] on div "Aquisição ABI (Preços, contratos, etc.)" at bounding box center [442, 202] width 416 height 17
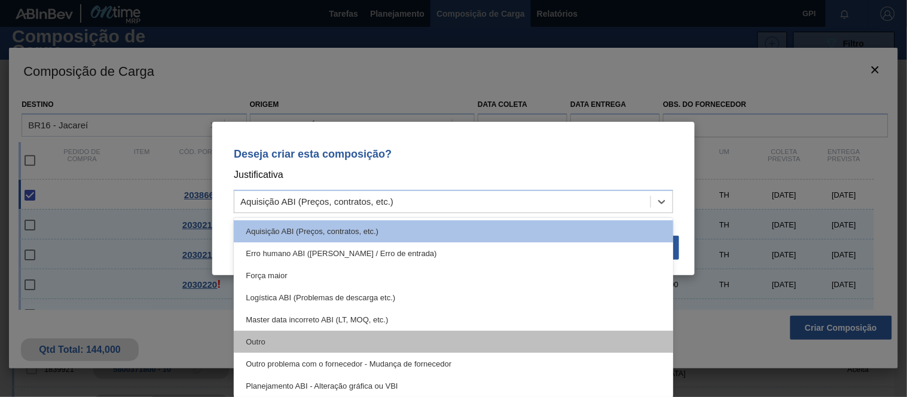
click at [290, 336] on div "Outro" at bounding box center [453, 342] width 439 height 22
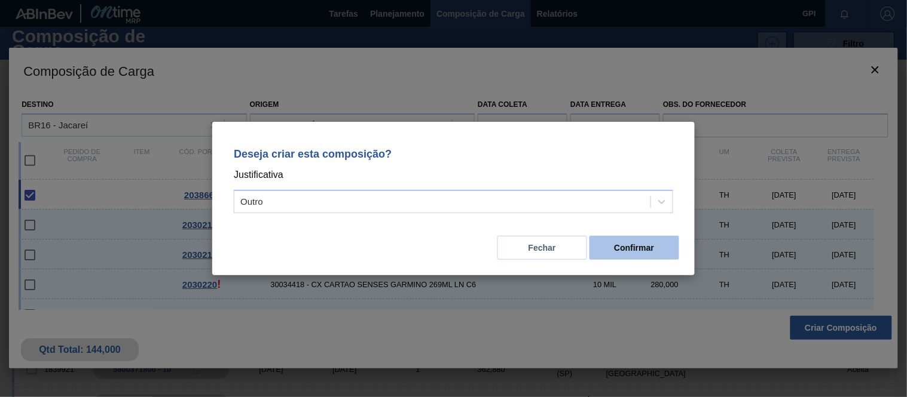
click at [629, 251] on button "Confirmar" at bounding box center [634, 248] width 90 height 24
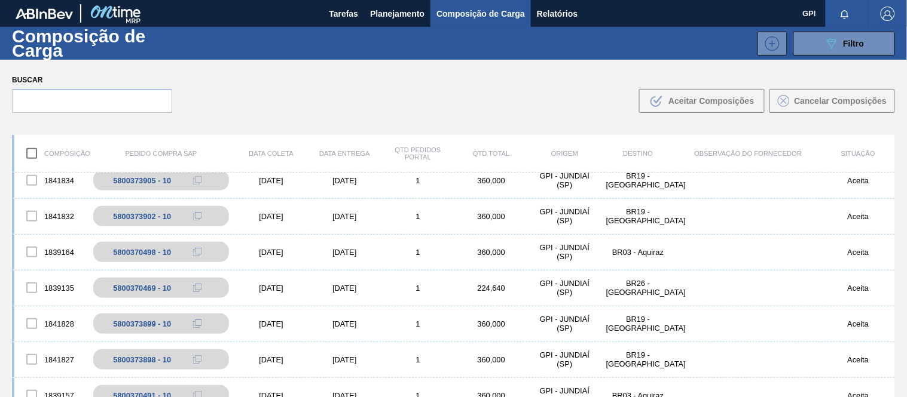
scroll to position [1195, 0]
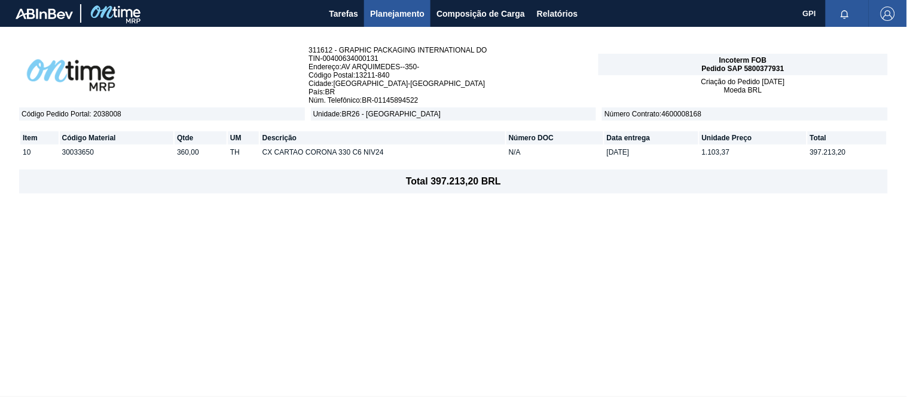
click at [779, 72] on div "Incoterm FOB Pedido SAP 5800377931" at bounding box center [742, 65] width 289 height 22
click at [779, 69] on span "Pedido SAP 5800377931" at bounding box center [743, 69] width 82 height 8
copy span "5800377931"
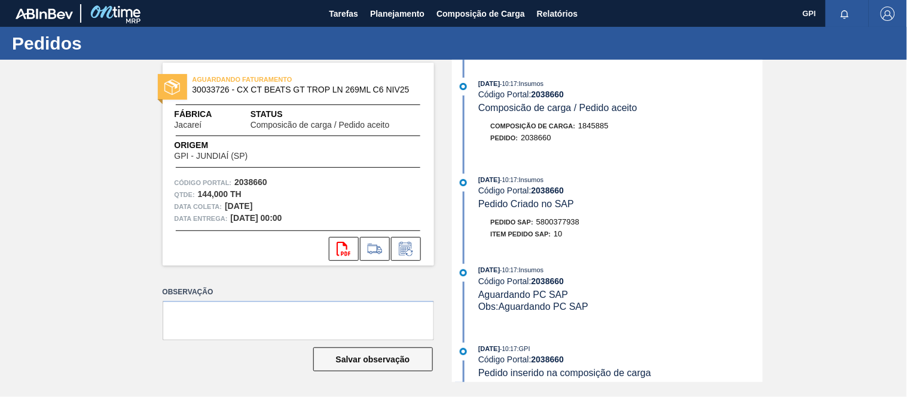
click at [258, 180] on strong "2038660" at bounding box center [250, 183] width 33 height 10
drag, startPoint x: 258, startPoint y: 180, endPoint x: 313, endPoint y: 211, distance: 62.9
click at [258, 180] on strong "2038660" at bounding box center [250, 183] width 33 height 10
copy strong "2038660"
click at [342, 253] on icon "svg{fill:#ff0000}" at bounding box center [343, 249] width 14 height 14
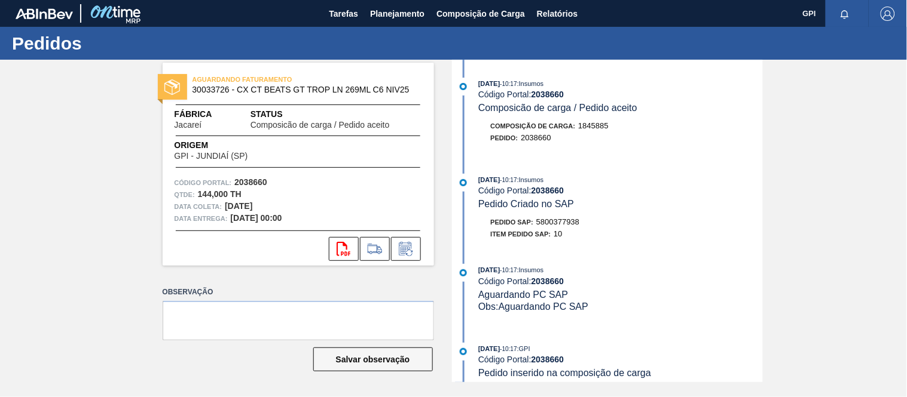
click at [311, 189] on div "Qtde : 144,000 TH" at bounding box center [298, 195] width 247 height 12
click at [372, 341] on div "Observação Salvar observação" at bounding box center [298, 339] width 271 height 111
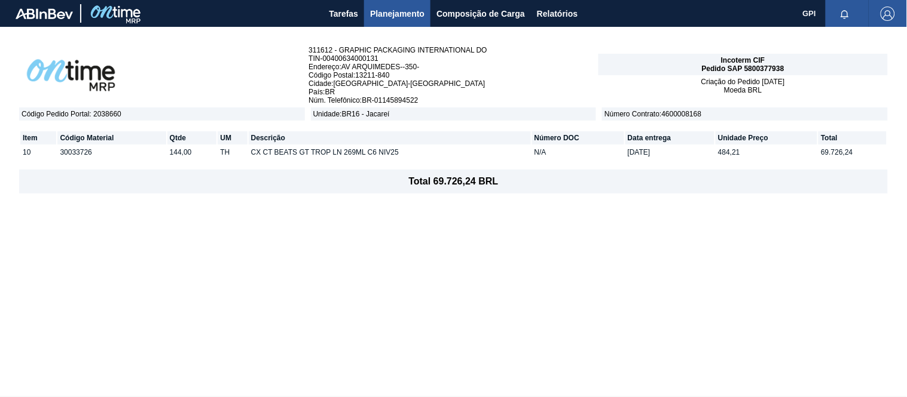
click at [778, 61] on div "Incoterm CIF Pedido SAP 5800377938" at bounding box center [742, 65] width 289 height 22
click at [768, 68] on span "Pedido SAP 5800377938" at bounding box center [743, 69] width 82 height 8
copy span "5800377938"
